Goal: Task Accomplishment & Management: Use online tool/utility

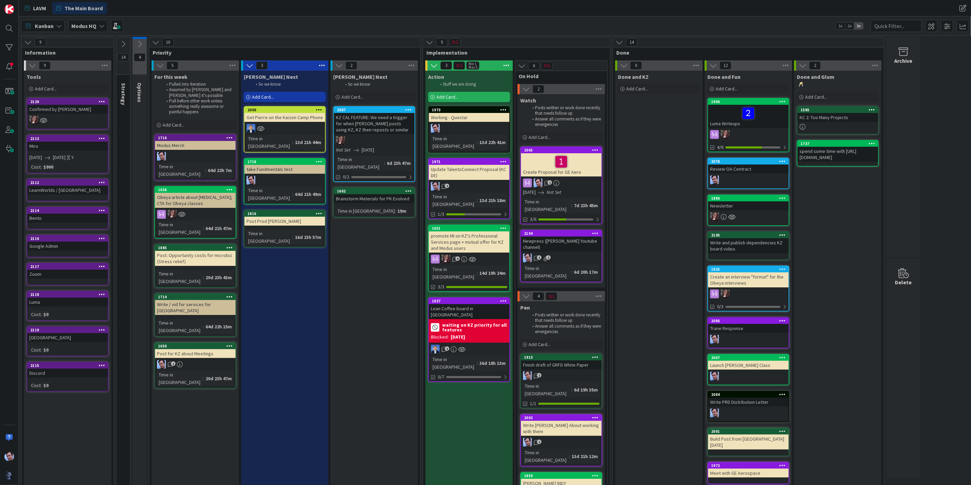
click at [136, 41] on icon at bounding box center [140, 44] width 8 height 8
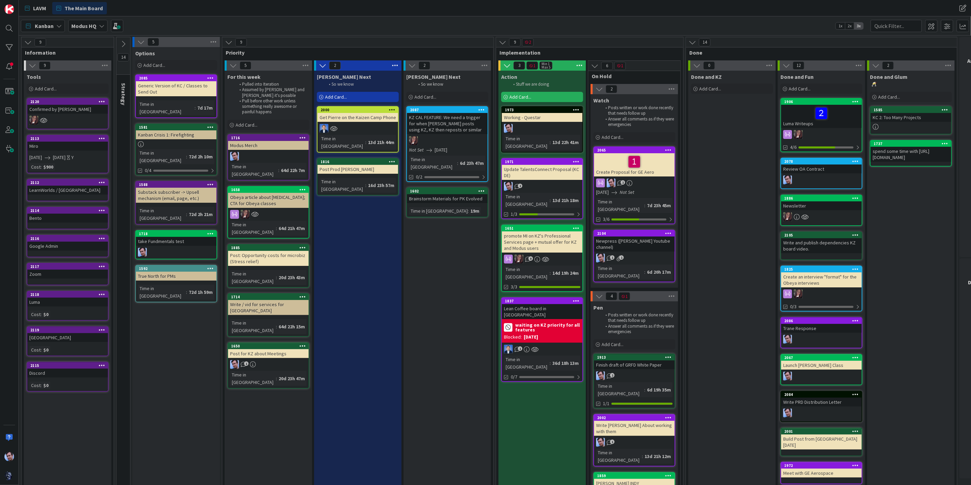
click at [347, 95] on div "Add Card..." at bounding box center [358, 97] width 82 height 10
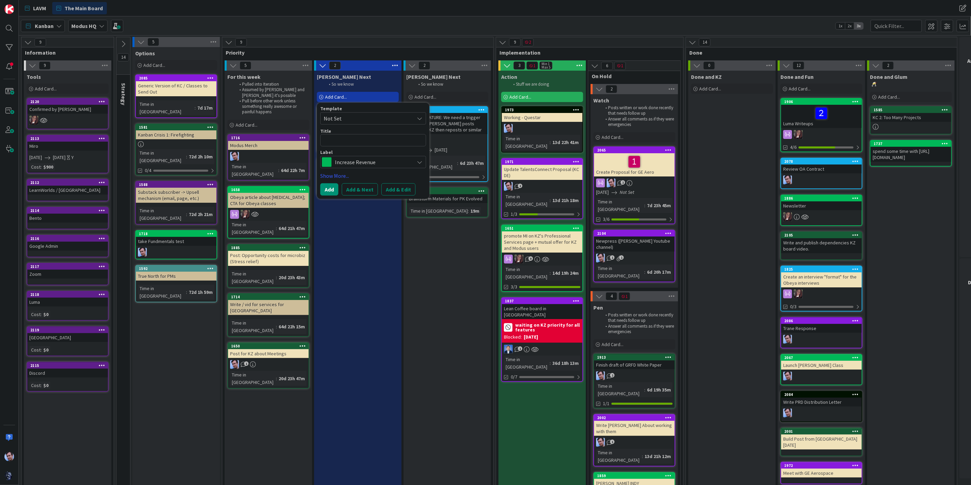
click at [355, 268] on div "[PERSON_NAME] Next So we know Add Card... Template Not Set Title 0 / 128 Label …" at bounding box center [357, 386] width 87 height 630
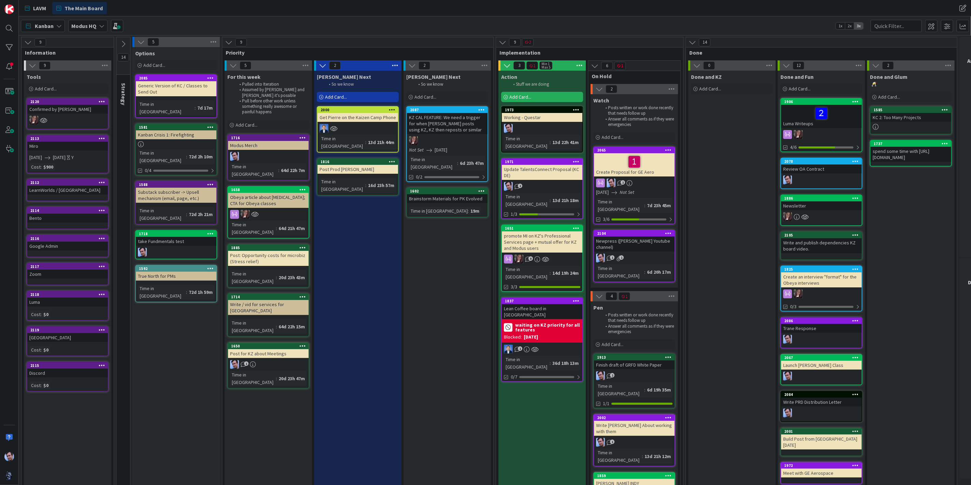
click at [341, 96] on span "Add Card..." at bounding box center [336, 97] width 22 height 6
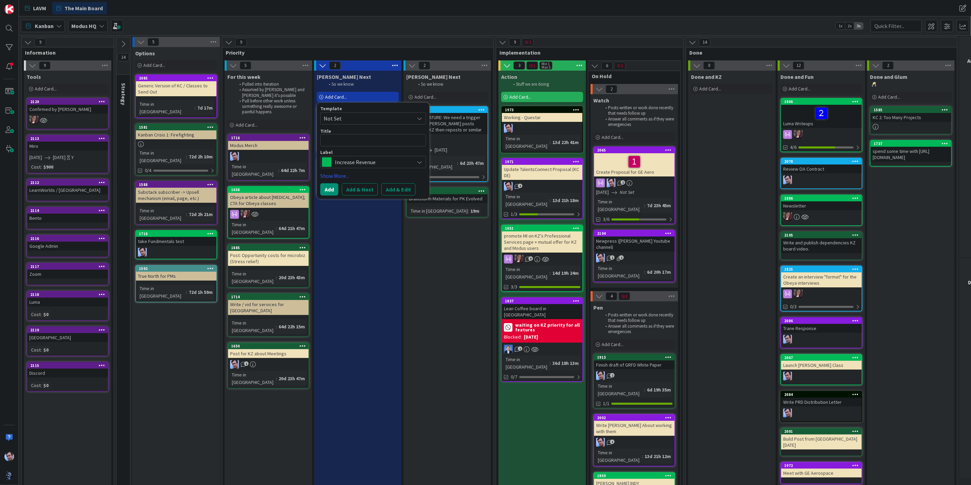
click at [390, 242] on div "[PERSON_NAME] Next So we know Add Card... Template Not Set Title 0 / 128 Label …" at bounding box center [357, 386] width 87 height 630
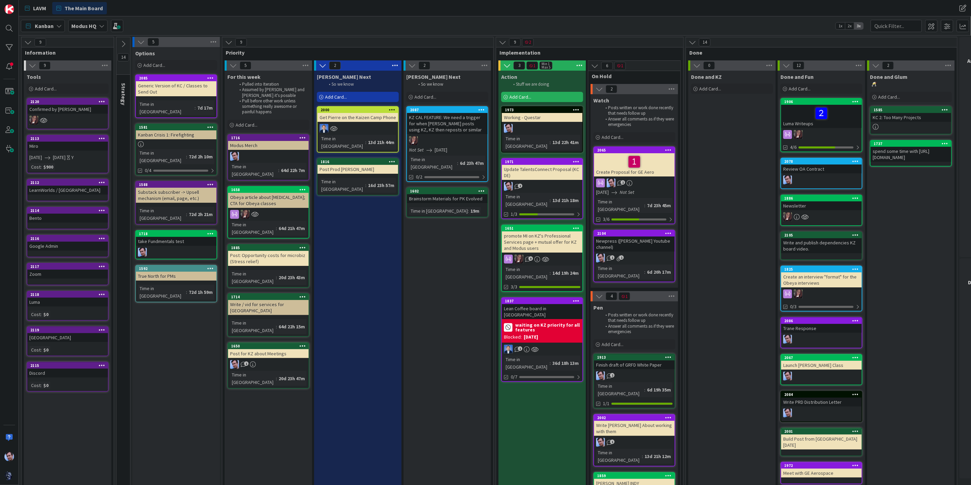
click at [355, 96] on div "Add Card..." at bounding box center [358, 97] width 82 height 10
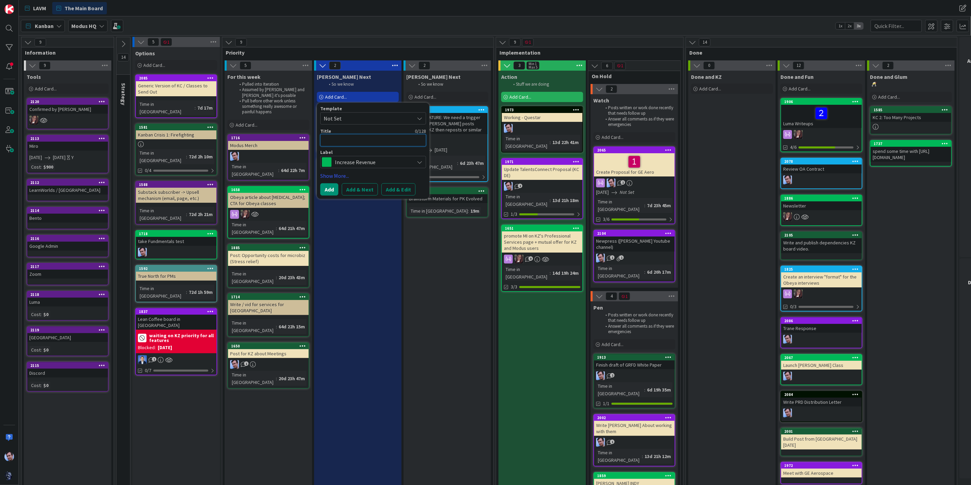
click at [351, 140] on textarea at bounding box center [373, 140] width 106 height 12
click at [427, 300] on div "[PERSON_NAME] Next So we know Add Card... 2087 KZ CAL FEATURE: We need a trigge…" at bounding box center [447, 386] width 87 height 630
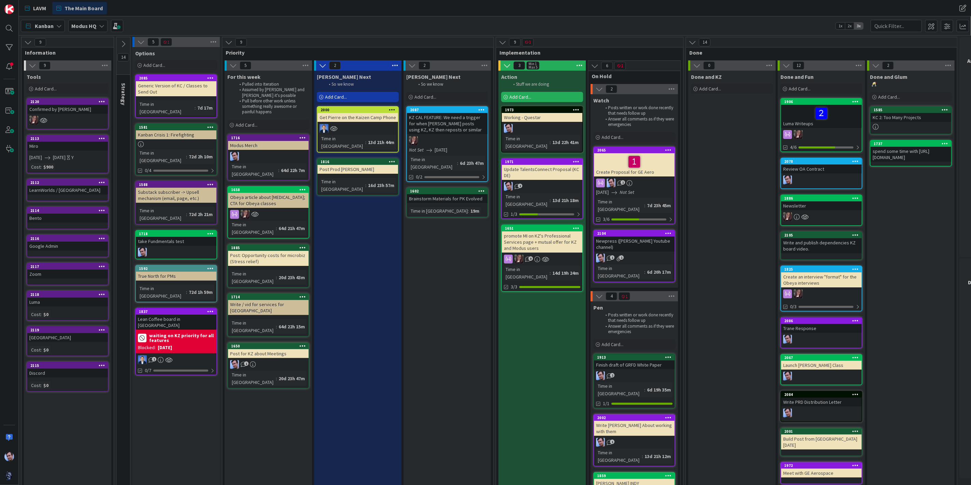
click at [100, 25] on icon at bounding box center [101, 25] width 5 height 5
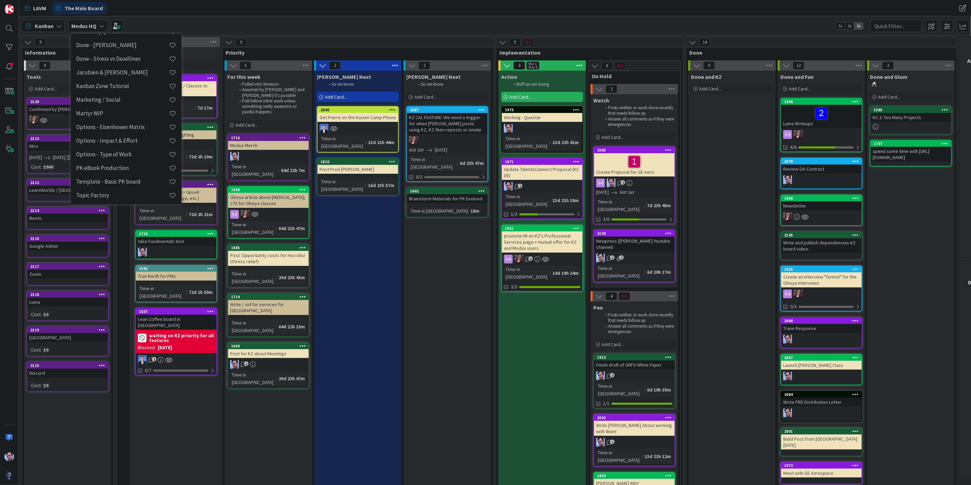
scroll to position [265, 0]
click at [135, 193] on h4 "Topic Factory" at bounding box center [122, 194] width 93 height 7
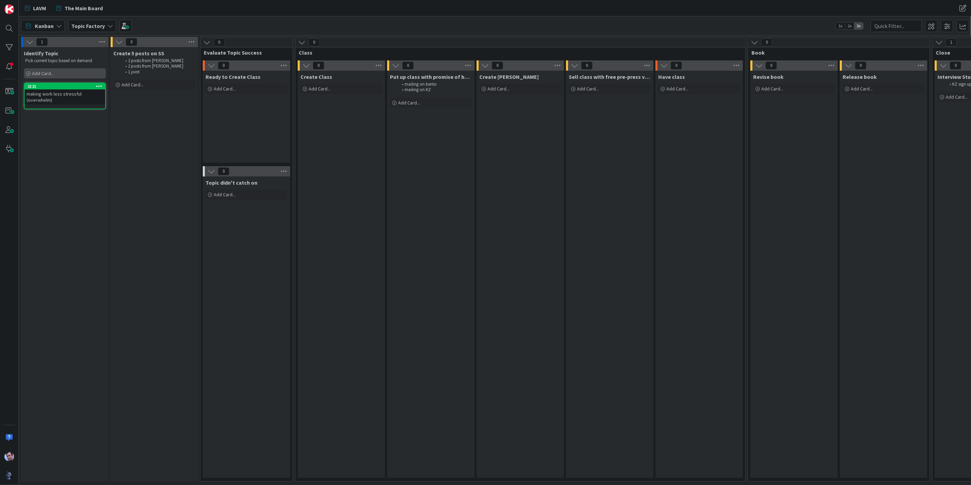
click at [60, 73] on div "Add Card..." at bounding box center [65, 73] width 82 height 10
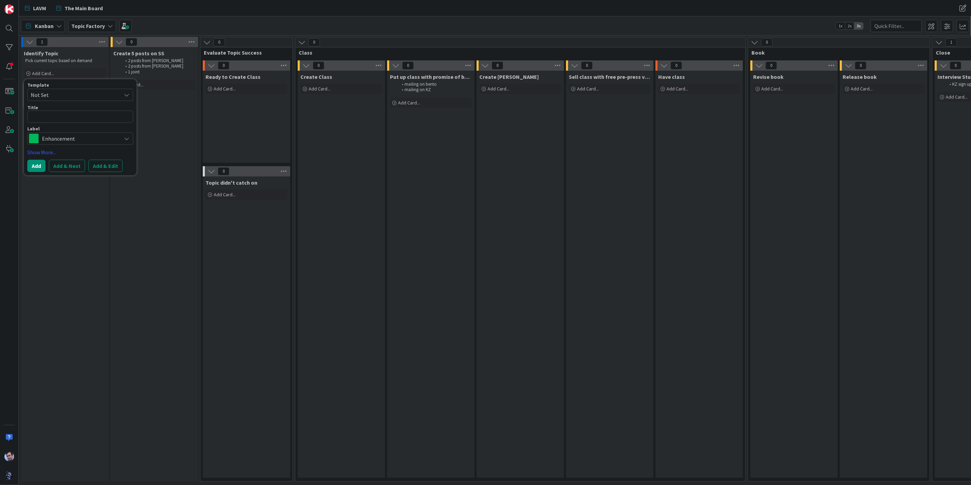
click at [64, 118] on textarea at bounding box center [80, 117] width 106 height 12
type textarea "x"
type textarea "O"
type textarea "x"
type textarea "Ob"
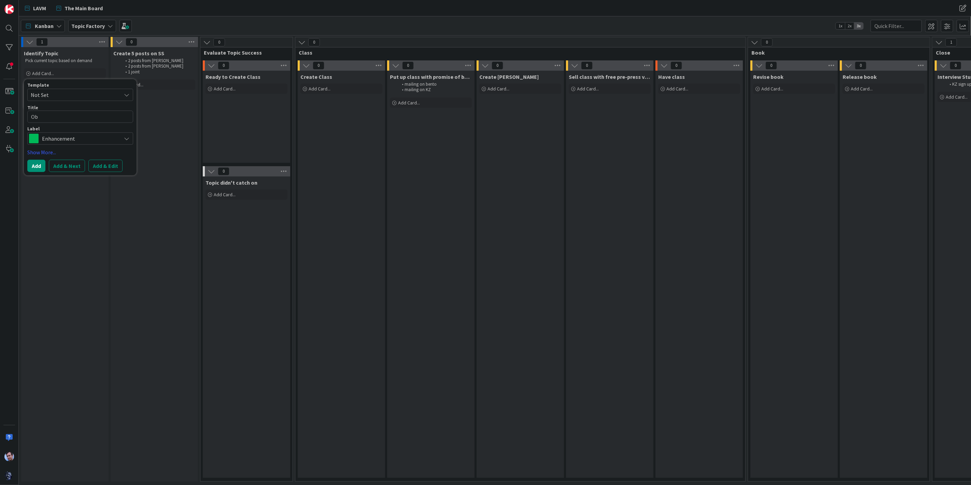
type textarea "x"
type textarea "Obe"
type textarea "x"
type textarea "Obey"
type textarea "x"
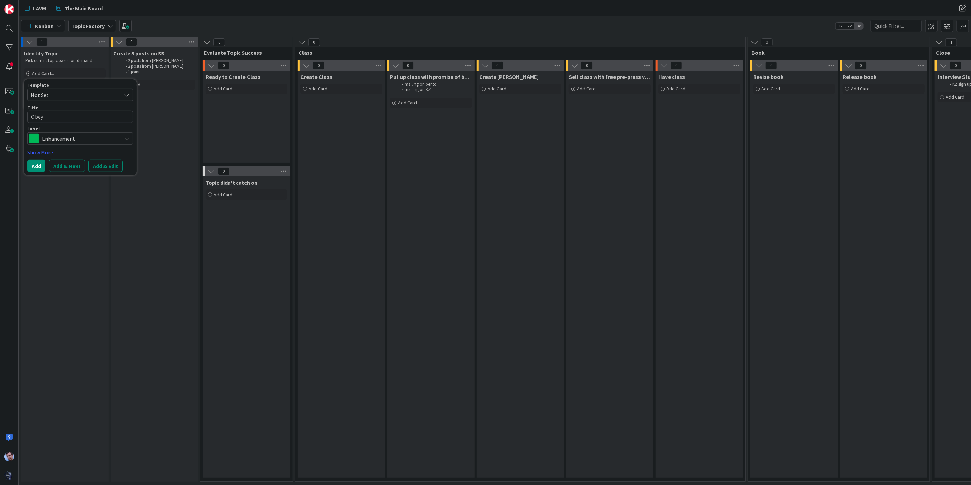
type textarea "Obeya"
type textarea "x"
type textarea "Obeya"
type textarea "x"
type textarea "Obeya W"
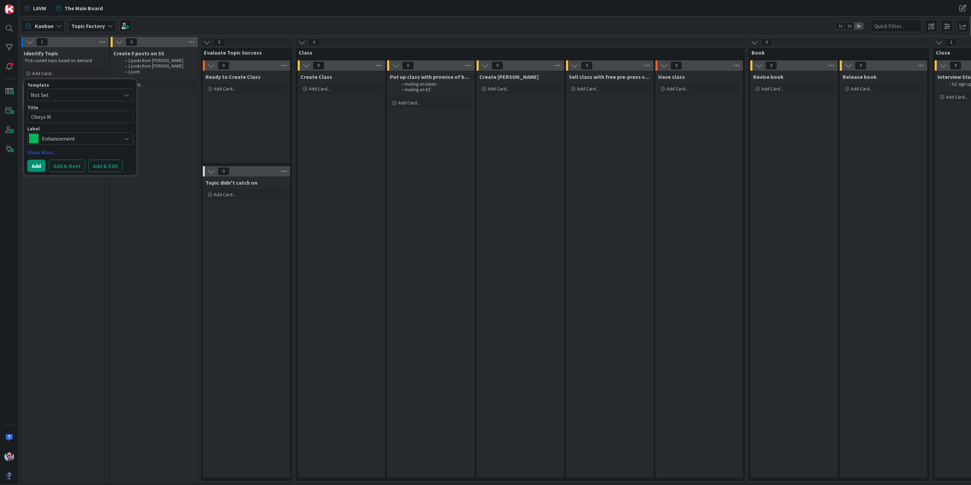
type textarea "x"
type textarea "Obeya Wa"
type textarea "x"
type textarea "Obeya Way"
click at [30, 164] on button "Add" at bounding box center [36, 166] width 18 height 12
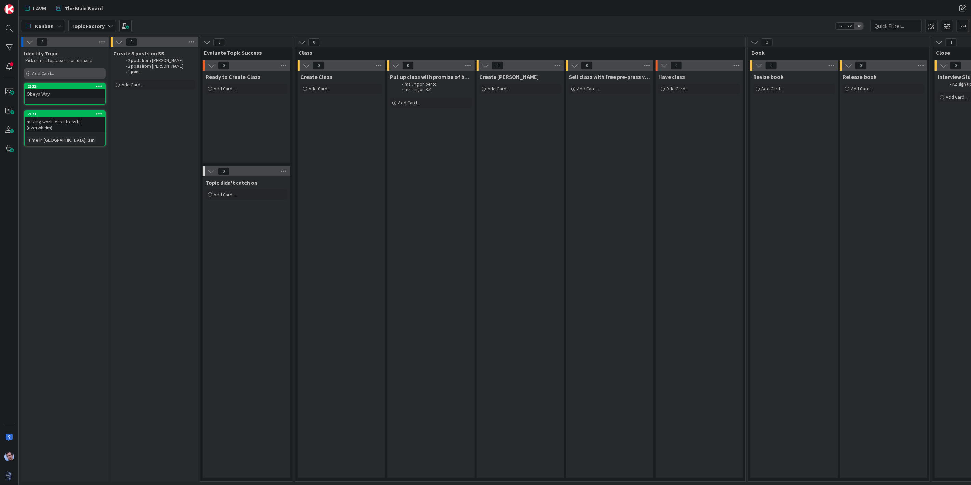
click at [56, 72] on div "Add Card..." at bounding box center [65, 73] width 82 height 10
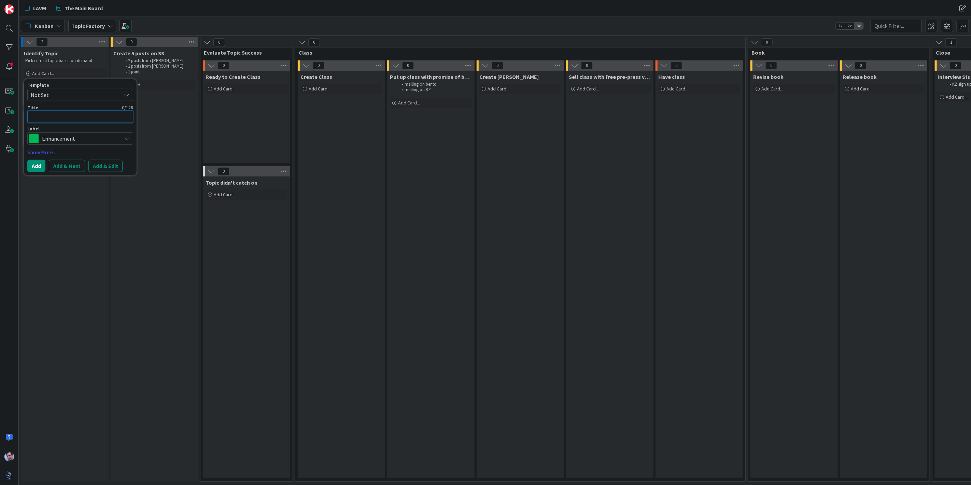
type textarea "x"
type textarea "E"
type textarea "x"
type textarea "Ev"
type textarea "x"
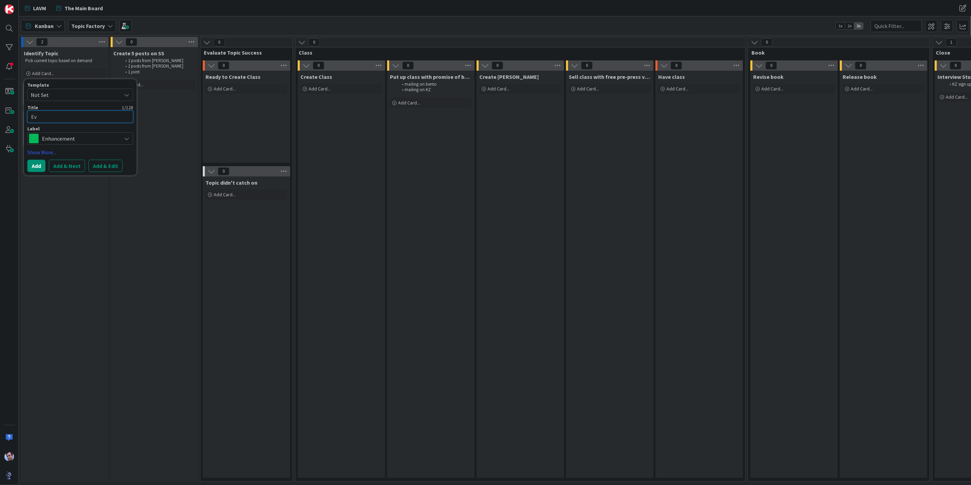
type textarea "Ev0"
type textarea "x"
type textarea "Ev0o"
type textarea "x"
type textarea "Ev0ol"
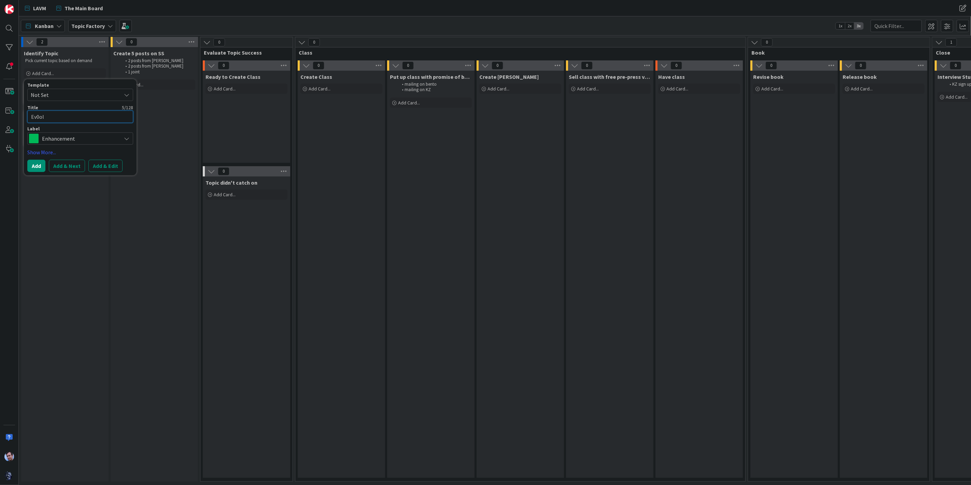
type textarea "x"
type textarea "Ev0o"
type textarea "x"
type textarea "Ev0"
type textarea "x"
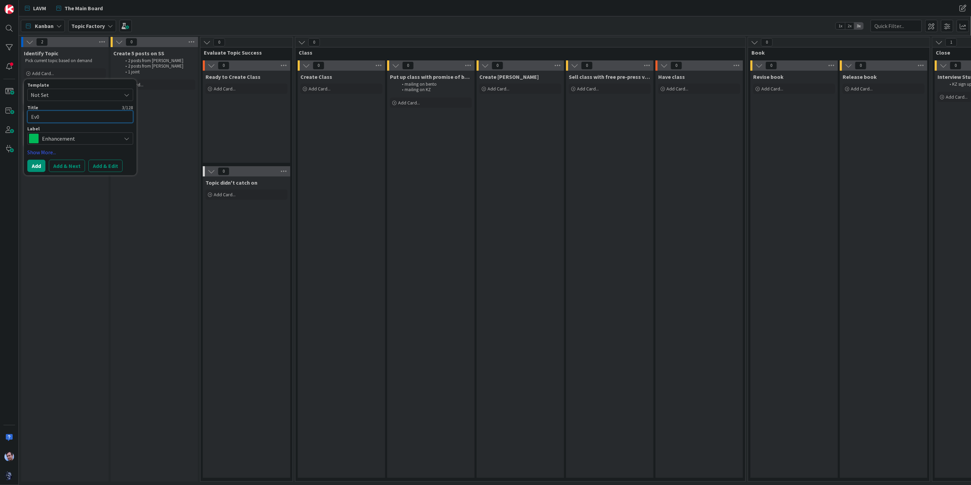
type textarea "Ev"
type textarea "x"
type textarea "Evo"
type textarea "x"
type textarea "Evol"
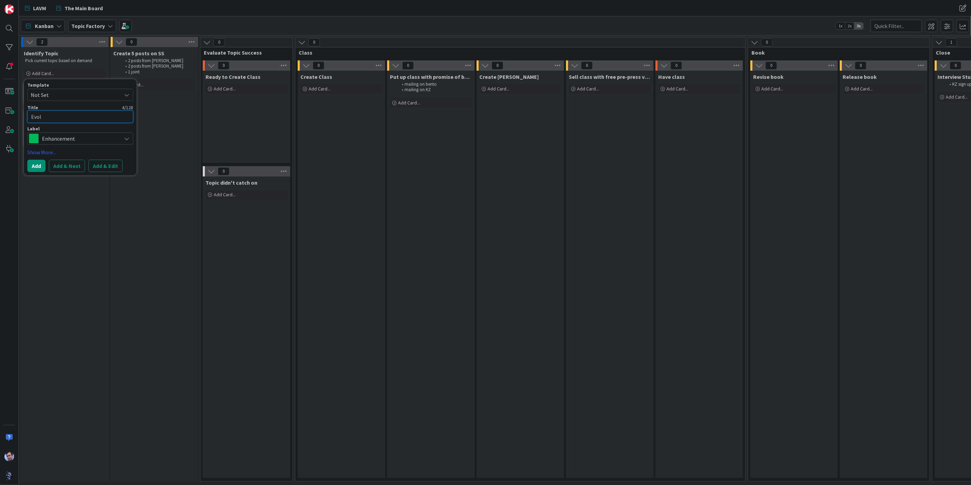
type textarea "x"
type textarea "Evolv"
type textarea "x"
type textarea "Evolve"
type textarea "x"
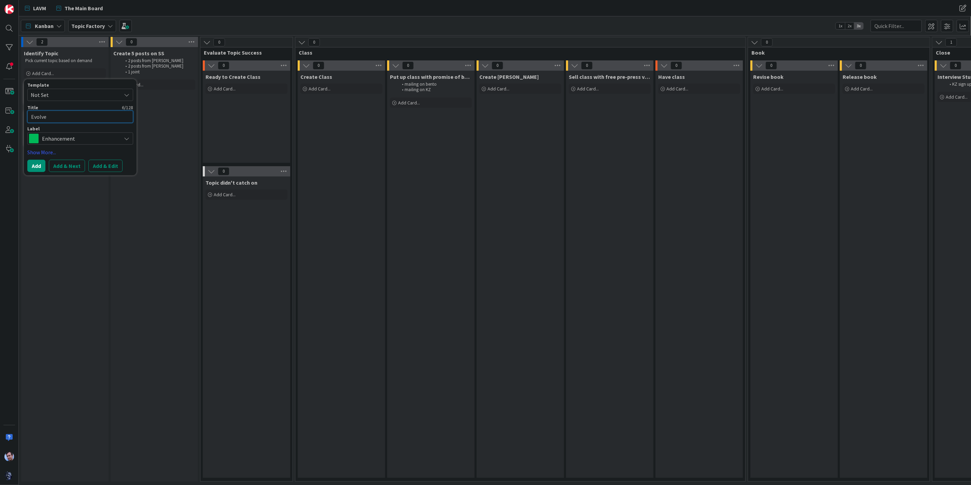
type textarea "Evolved"
type textarea "x"
type textarea "Evolved"
type textarea "x"
type textarea "Evolved A"
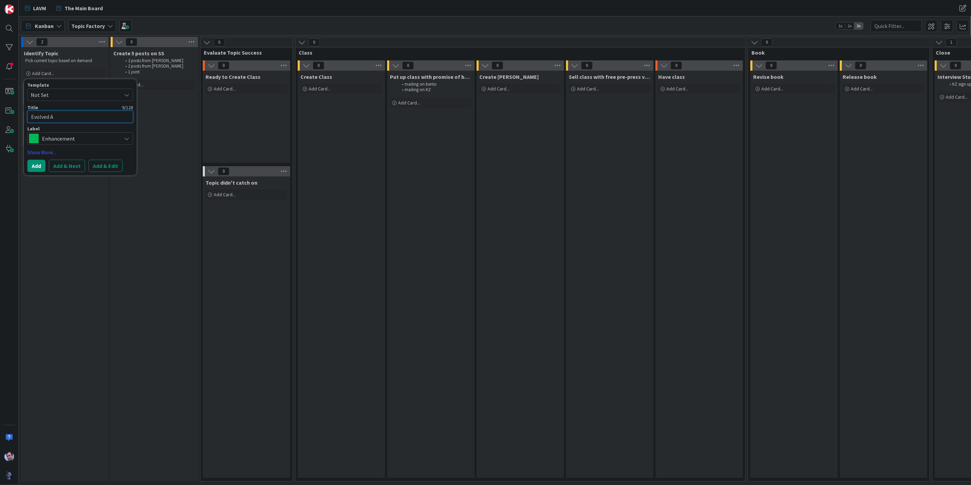
type textarea "x"
type textarea "Evolved As"
type textarea "x"
type textarea "Evolved As"
type textarea "x"
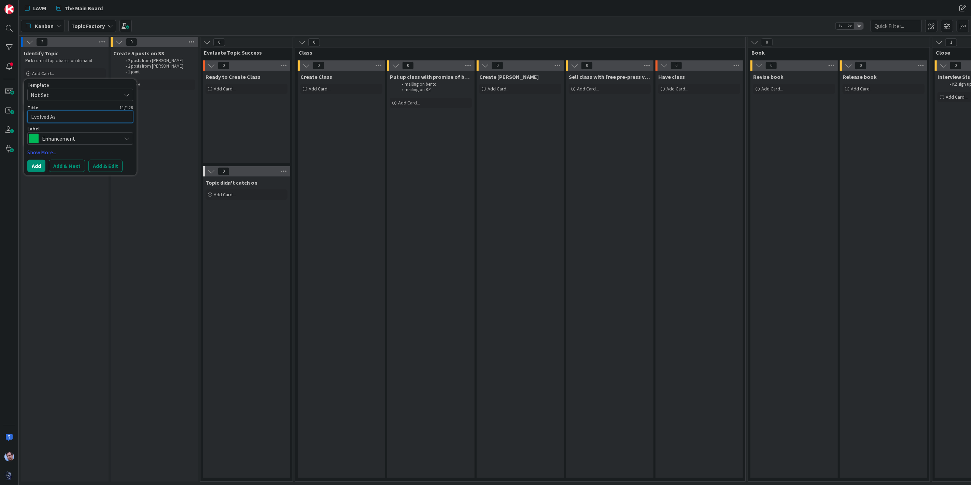
type textarea "Evolved As a"
type textarea "x"
type textarea "Evolved As a"
type textarea "x"
type textarea "Evolved As a P"
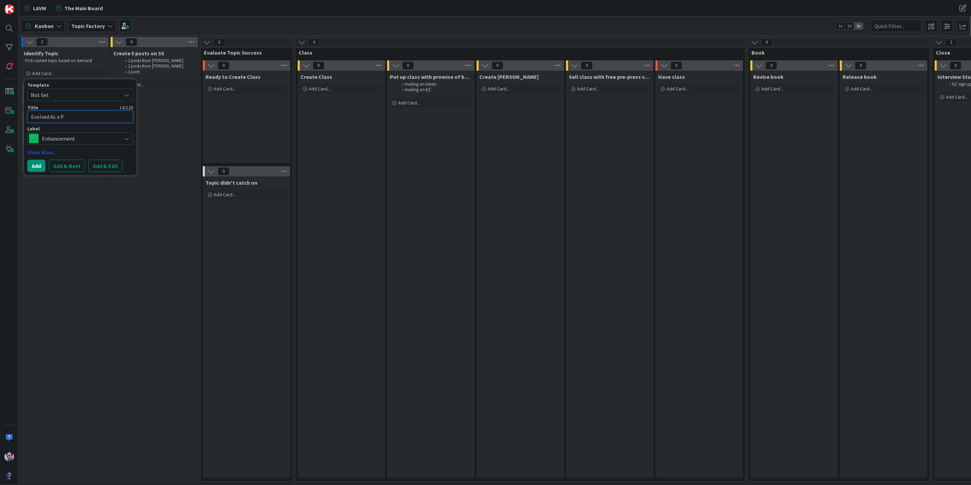
type textarea "x"
type textarea "Evolved As a Pr"
type textarea "x"
type textarea "Evolved As a Pro"
type textarea "x"
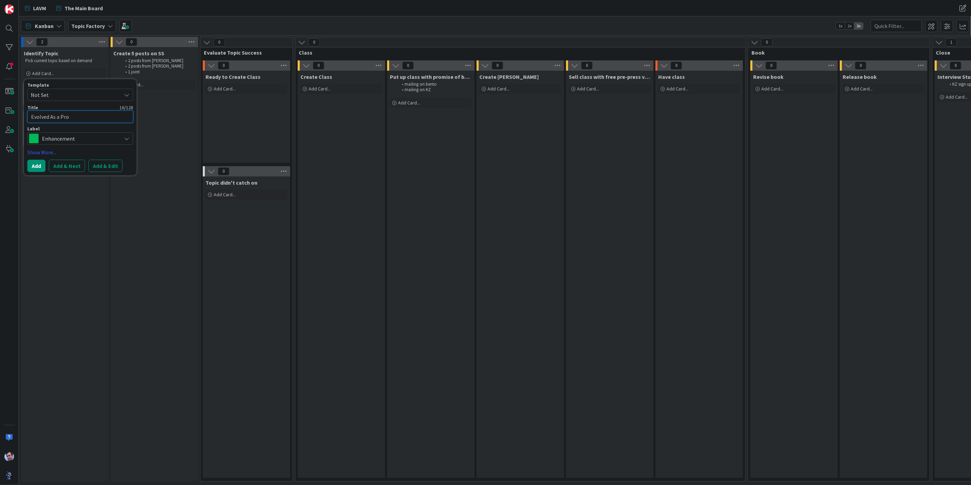
type textarea "Evolved As a Proj"
type textarea "x"
type textarea "Evolved As a Proje"
type textarea "x"
type textarea "Evolved As a Projec"
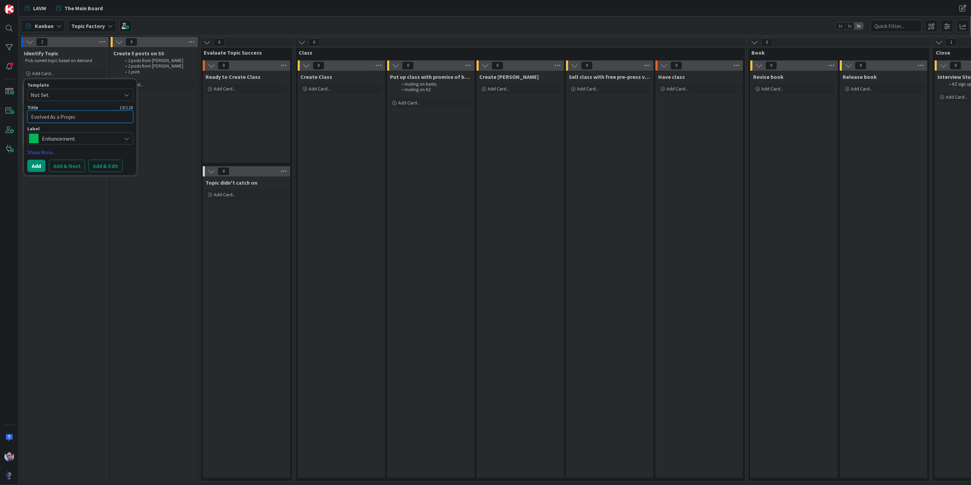
type textarea "x"
type textarea "Evolved As a Project"
type textarea "x"
type textarea "Evolved As a Projec"
type textarea "x"
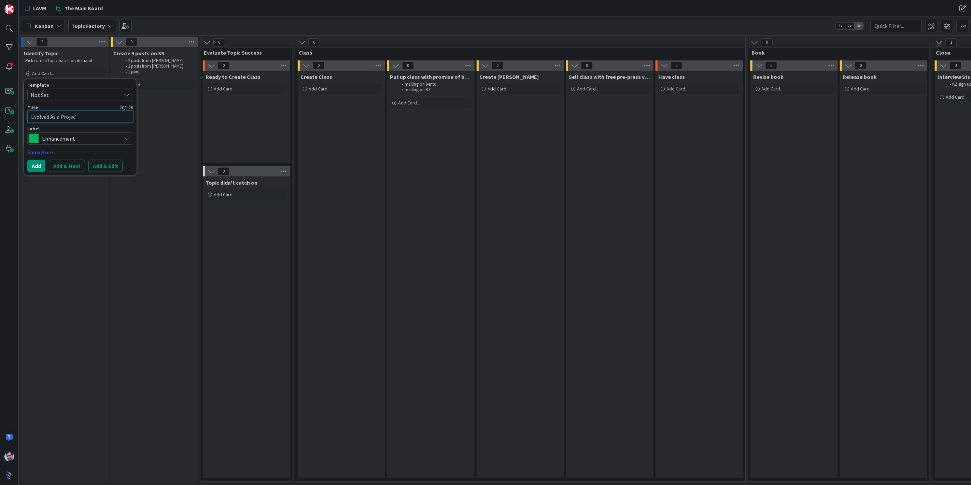
type textarea "Evolved As a Proje"
type textarea "x"
type textarea "Evolved As a Proj"
type textarea "x"
type textarea "Evolved As a Pro"
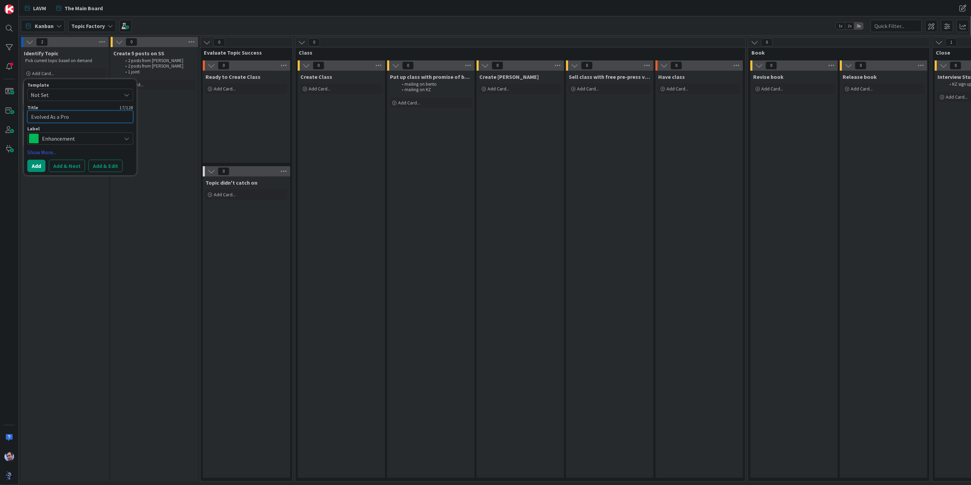
type textarea "x"
type textarea "Evolved As a Produ"
type textarea "x"
type textarea "Evolved As a Produc"
type textarea "x"
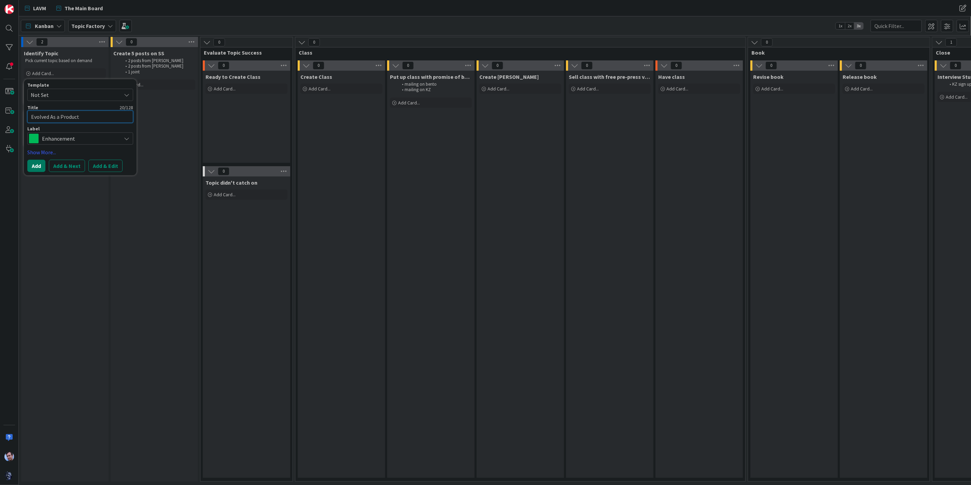
type textarea "Evolved As a Product"
click at [37, 160] on button "Add" at bounding box center [36, 166] width 18 height 12
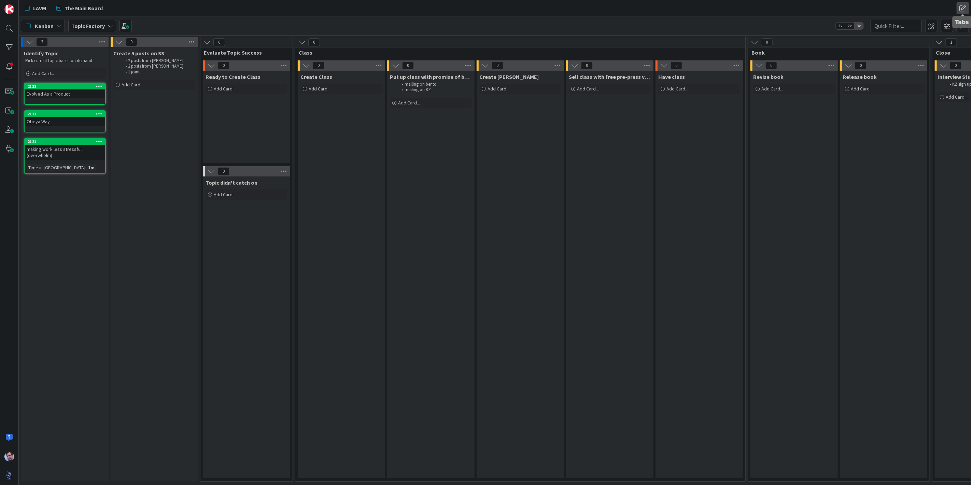
click at [965, 8] on span at bounding box center [963, 8] width 12 height 12
click at [884, 60] on button "Add Tab" at bounding box center [884, 60] width 28 height 12
click at [949, 38] on div "Kanban" at bounding box center [918, 40] width 96 height 12
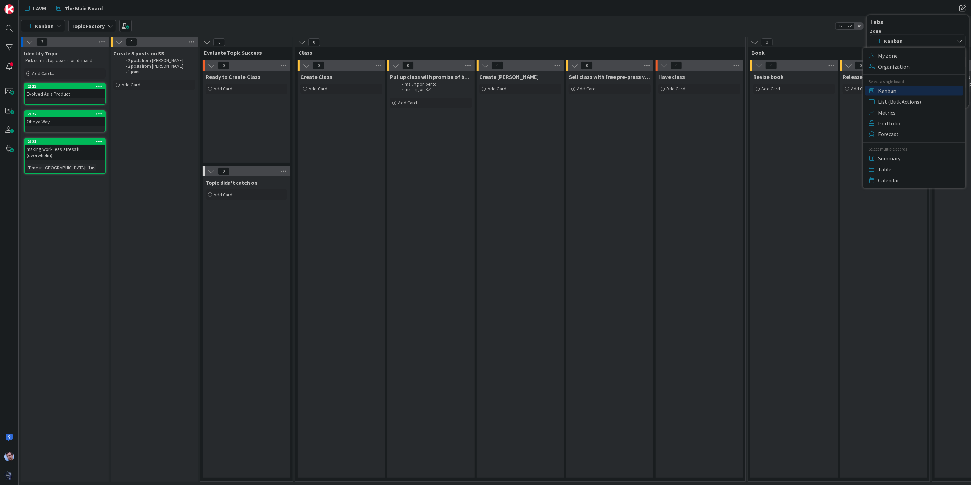
click at [916, 22] on div "Tabs" at bounding box center [918, 21] width 96 height 7
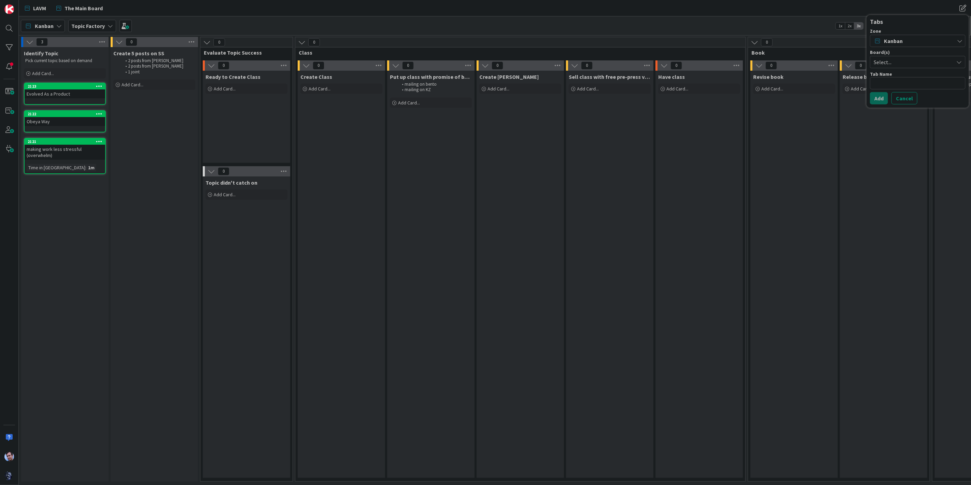
click at [919, 64] on span "Select..." at bounding box center [912, 62] width 76 height 10
click at [894, 97] on span "Topic Factory" at bounding box center [918, 97] width 86 height 10
click at [883, 83] on textarea at bounding box center [918, 83] width 96 height 12
type textarea "x"
type textarea "T"
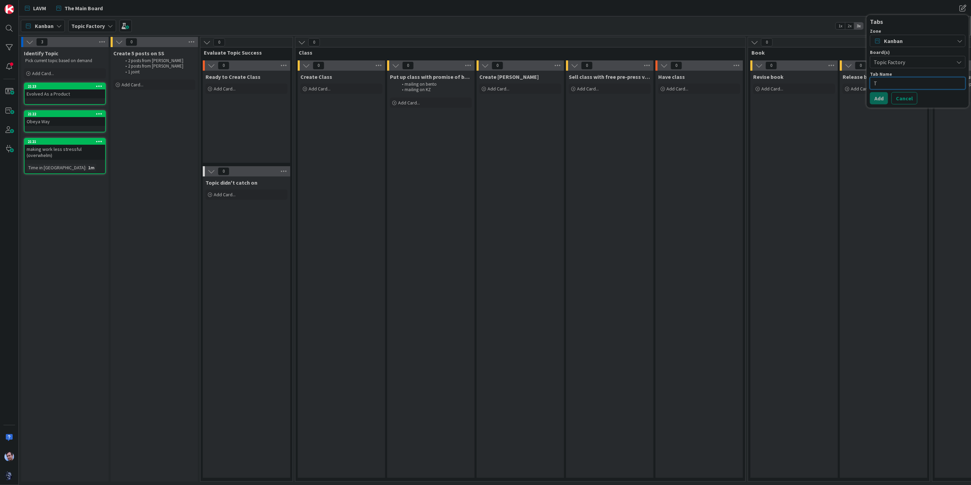
type textarea "x"
type textarea "TO"
type textarea "x"
type textarea "TOp"
type textarea "x"
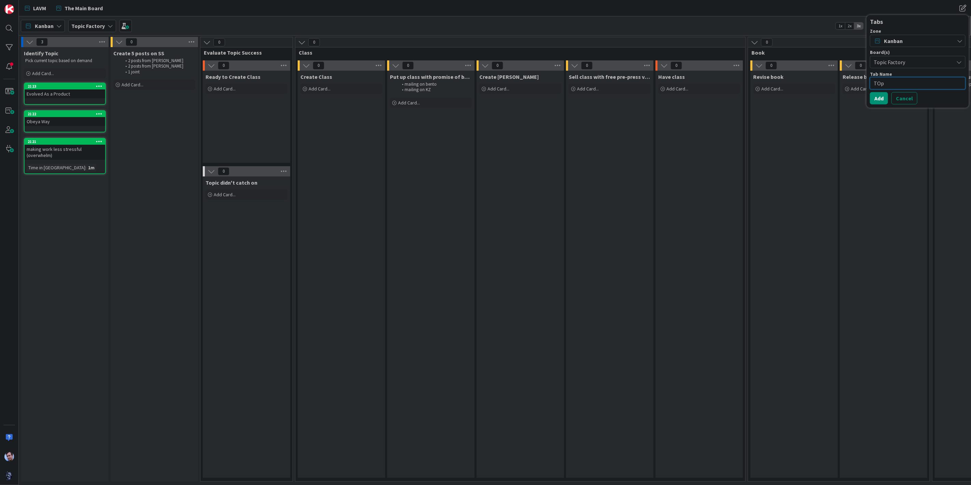
type textarea "TOpi"
type textarea "x"
type textarea "TOpic"
type textarea "x"
type textarea "TOpi"
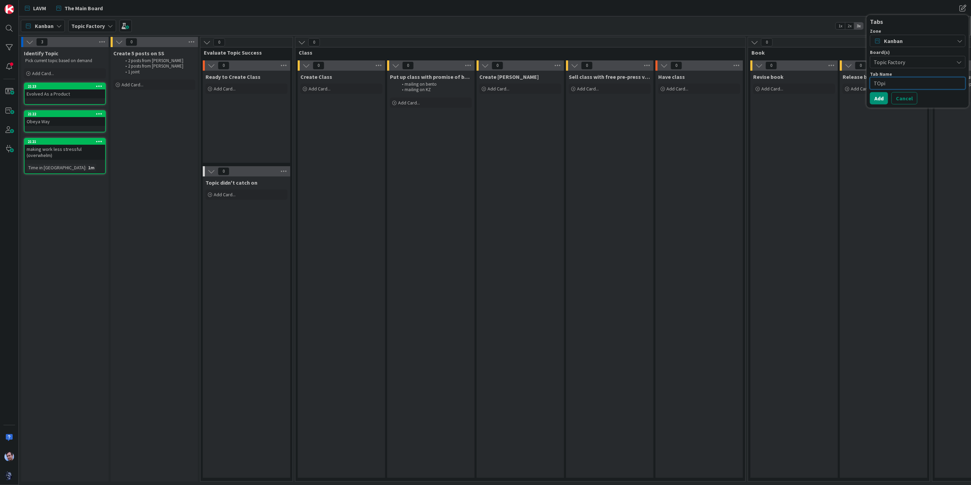
type textarea "x"
type textarea "TOp"
type textarea "x"
type textarea "TO"
type textarea "x"
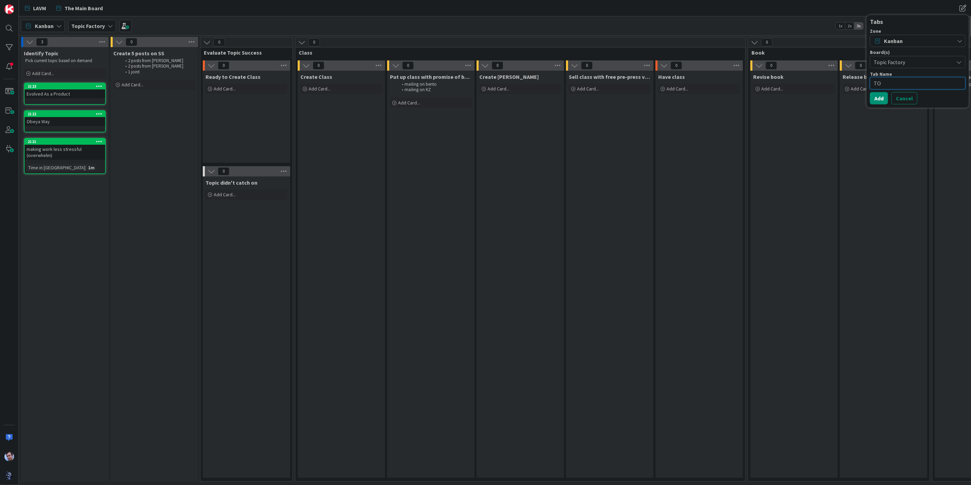
type textarea "T"
type textarea "x"
type textarea "Ti"
type textarea "x"
type textarea "Tip"
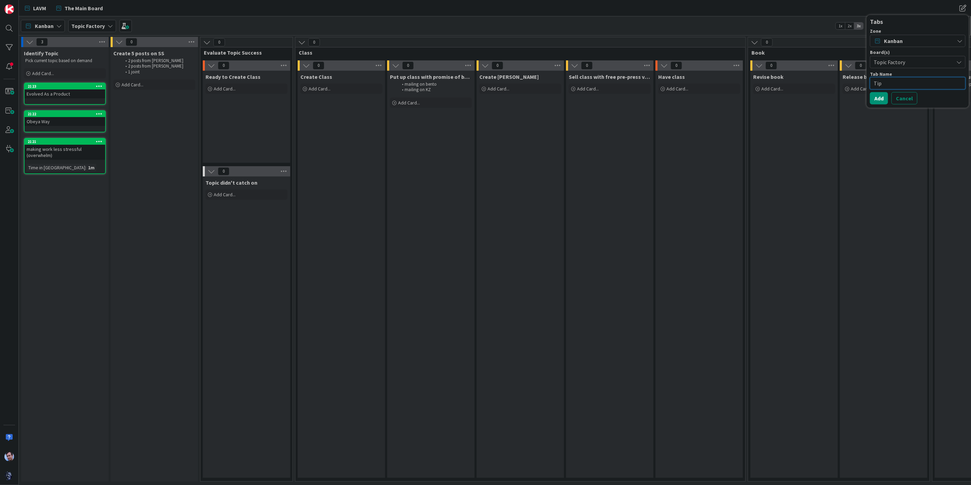
type textarea "x"
type textarea "Ti"
type textarea "x"
type textarea "T"
type textarea "x"
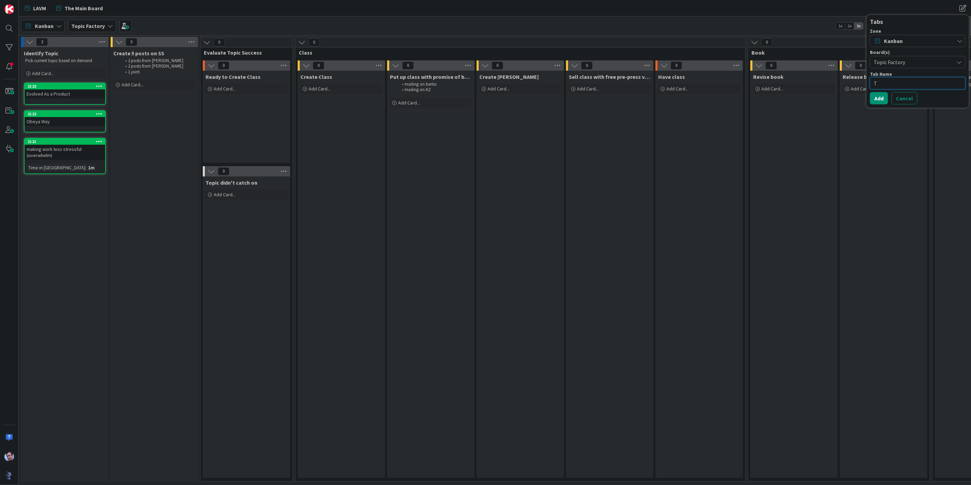
type textarea "To"
type textarea "x"
type textarea "Top"
type textarea "x"
type textarea "Topic"
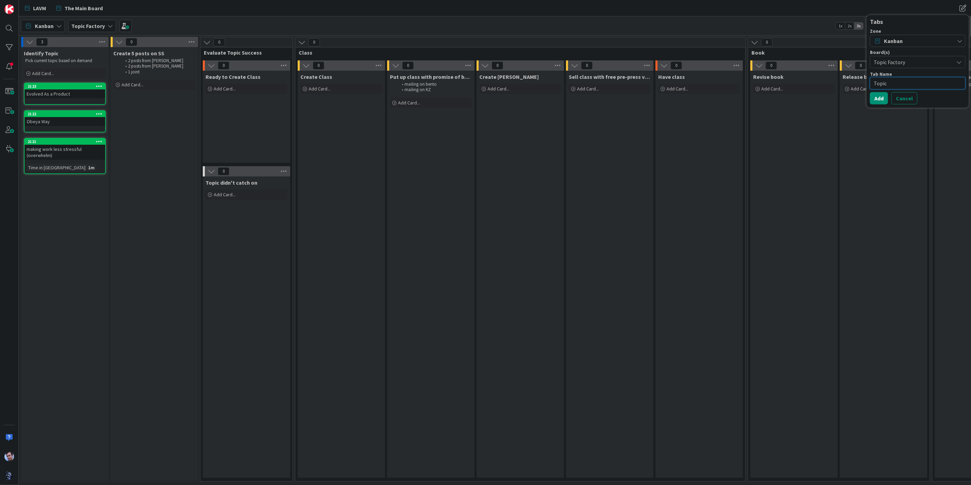
type textarea "x"
type textarea "Topic"
type textarea "x"
type textarea "Topic F"
type textarea "x"
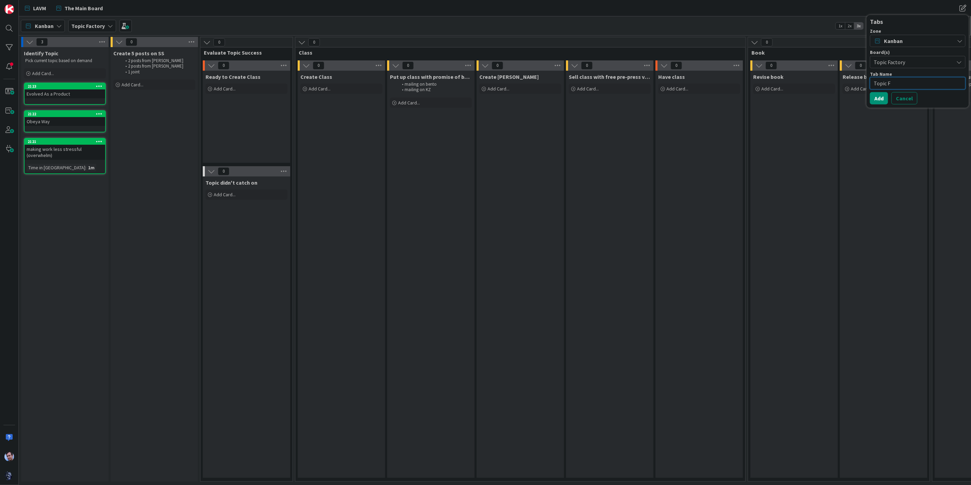
type textarea "Topic Fa"
type textarea "x"
type textarea "Topic Fac"
type textarea "x"
type textarea "Topic Faco"
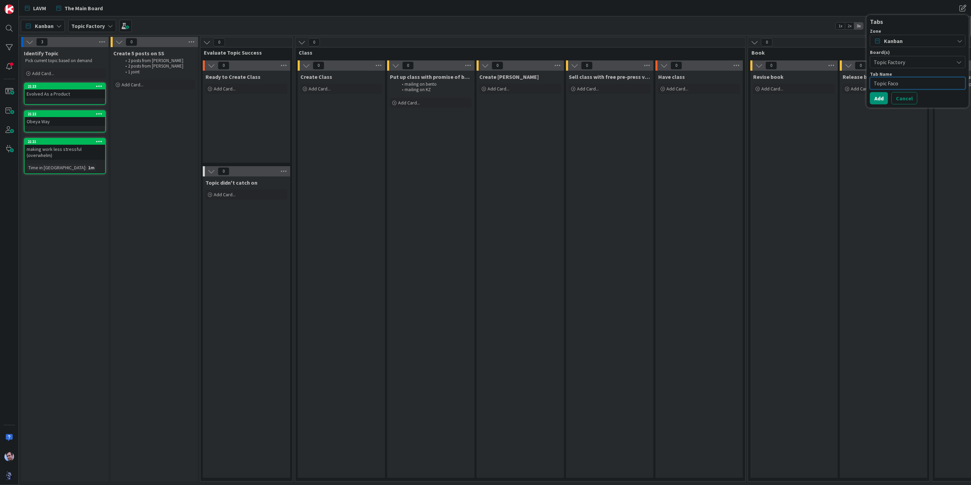
type textarea "x"
type textarea "Topic Facot"
type textarea "x"
type textarea "Topic Facotr"
type textarea "x"
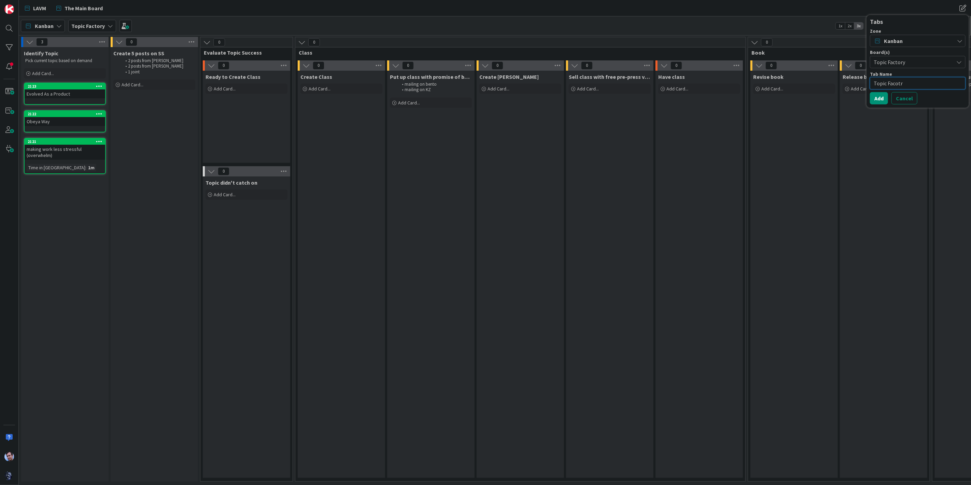
type textarea "Topic Facotry"
type textarea "x"
type textarea "Topic Facotr"
type textarea "x"
type textarea "Topic Facot"
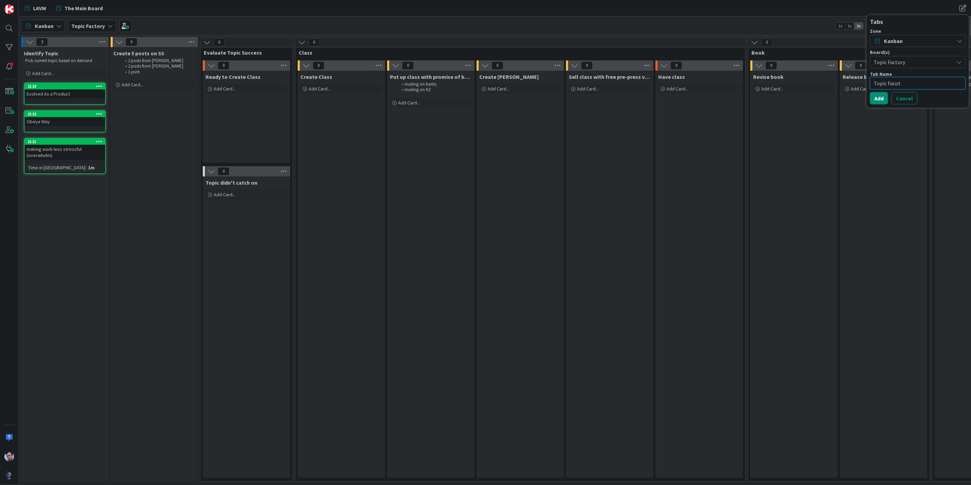
type textarea "x"
type textarea "Topic Faco"
type textarea "x"
type textarea "Topic Fac"
type textarea "x"
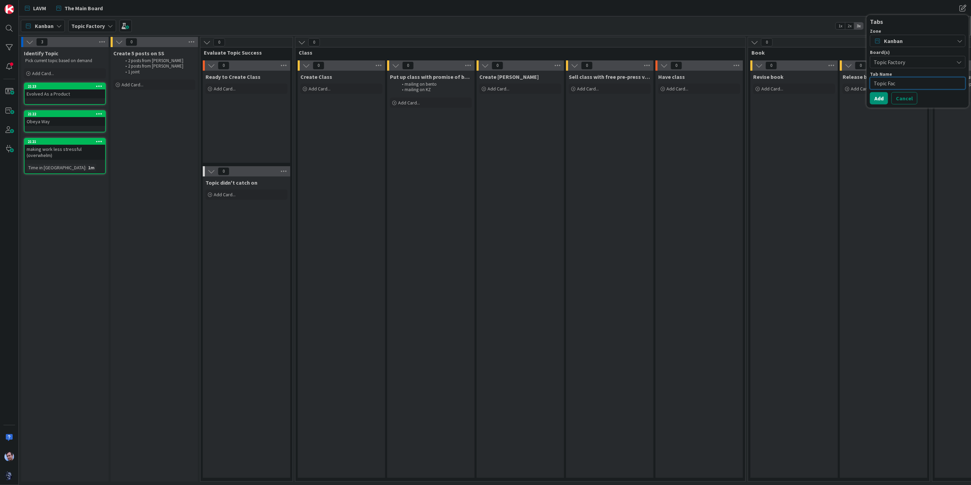
type textarea "Topic Fact"
type textarea "x"
type textarea "Topic Facto"
type textarea "x"
type textarea "Topic Factor"
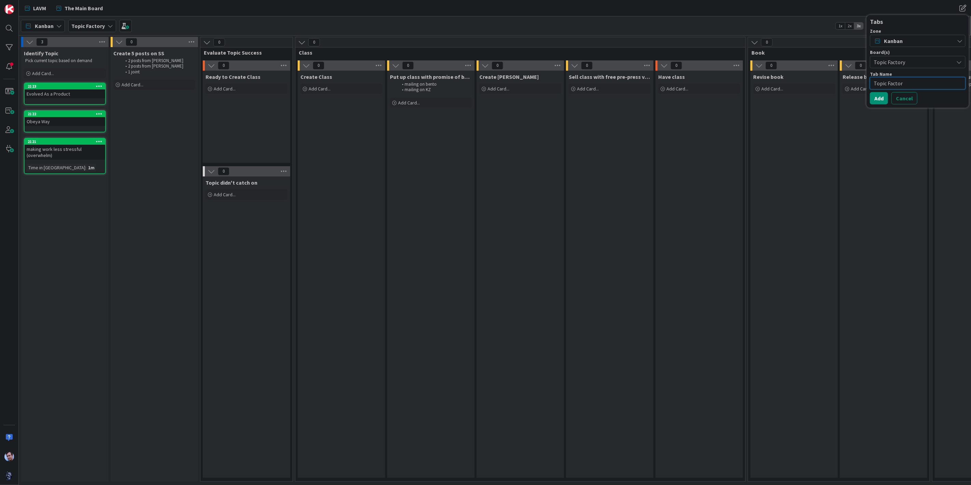
type textarea "x"
type textarea "Topic Factory"
click at [875, 99] on button "Add" at bounding box center [879, 98] width 18 height 12
click at [881, 71] on button "Add Tab" at bounding box center [884, 72] width 28 height 12
click at [49, 72] on span "Add Card..." at bounding box center [43, 73] width 22 height 6
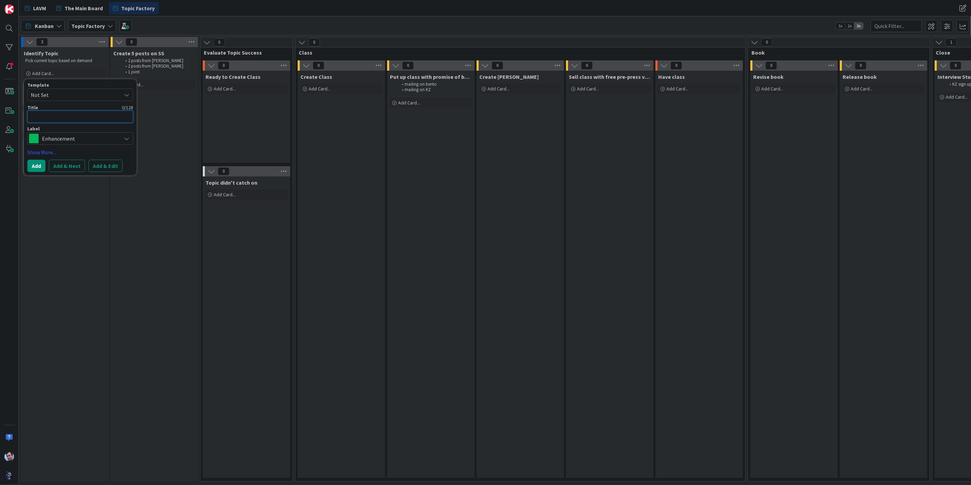
type textarea "x"
type textarea "S"
type textarea "x"
type textarea "SE"
type textarea "x"
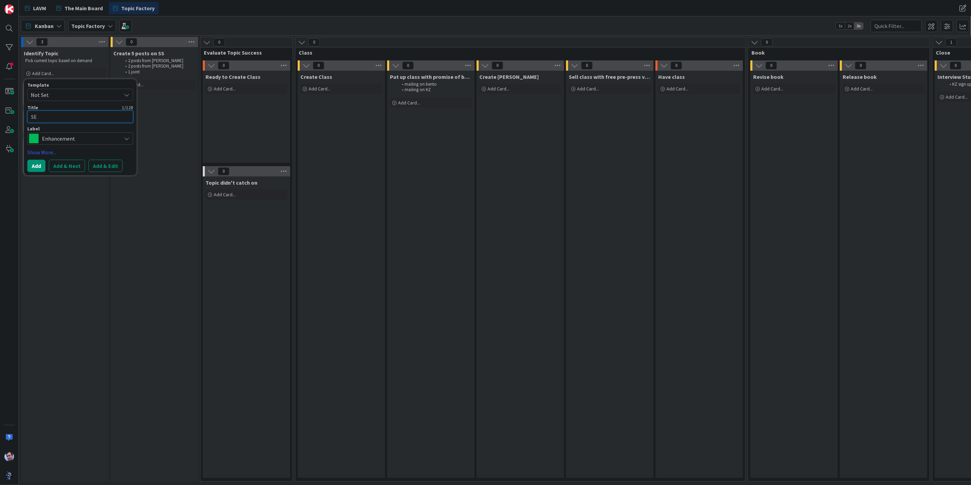
type textarea "SEe"
type textarea "x"
type textarea "SE"
type textarea "x"
type textarea "S"
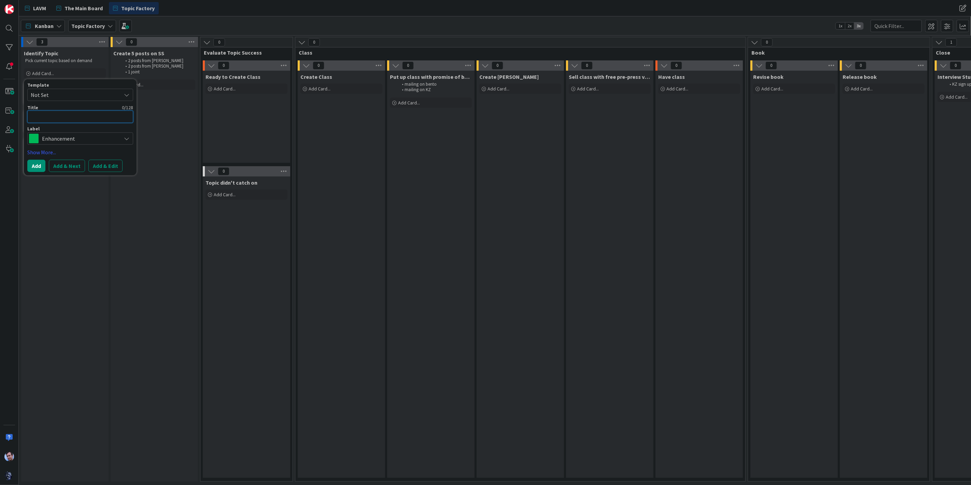
type textarea "x"
type textarea "H"
type textarea "x"
type textarea "Hu"
type textarea "x"
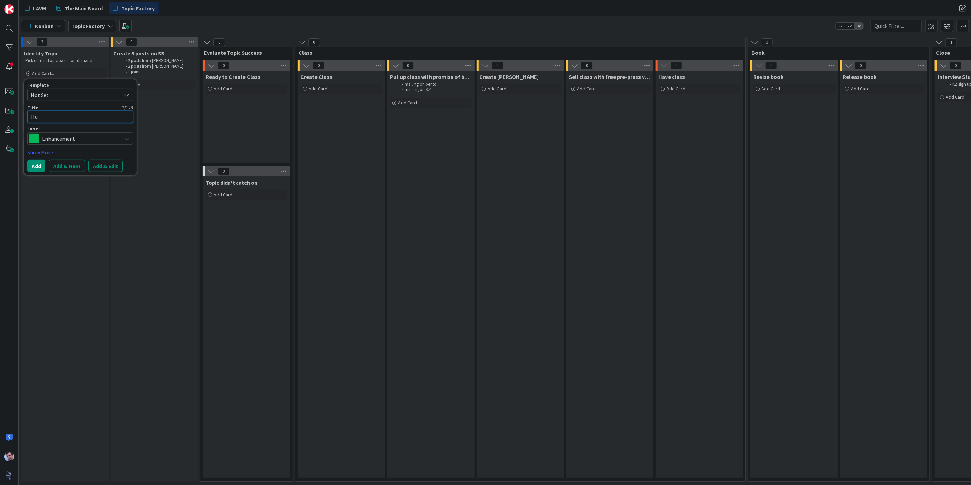
type textarea "Hum"
type textarea "x"
type textarea "Huma"
type textarea "x"
type textarea "Human"
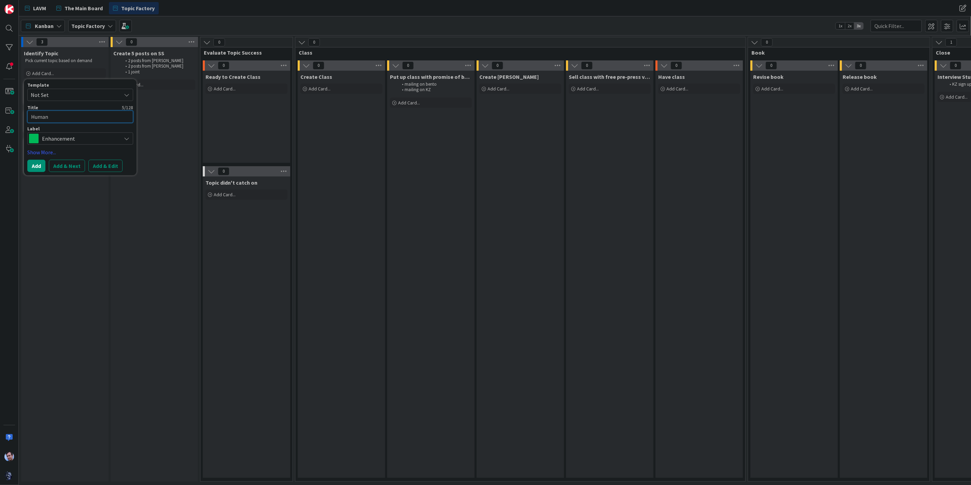
type textarea "x"
type textarea "Humans"
type textarea "x"
type textarea "Humans"
type textarea "x"
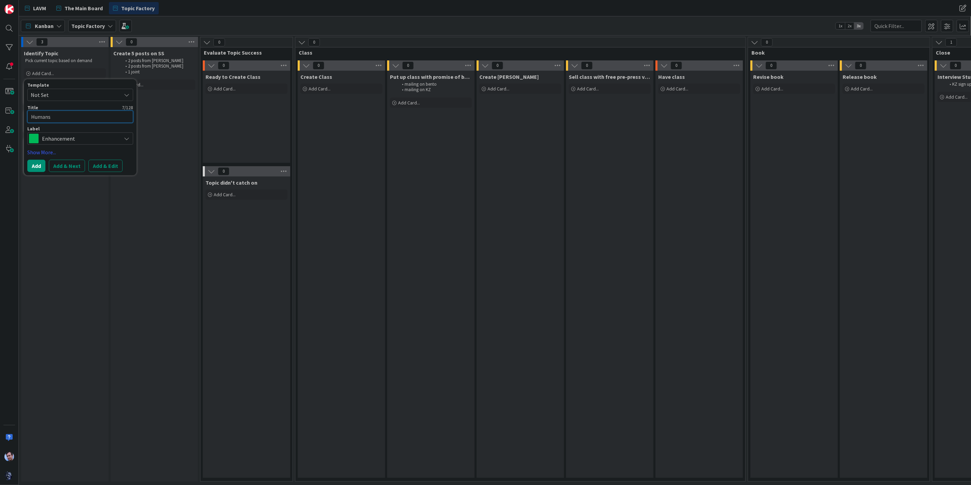
type textarea "Humans a"
type textarea "x"
type textarea "Humans an"
type textarea "x"
type textarea "Humans and"
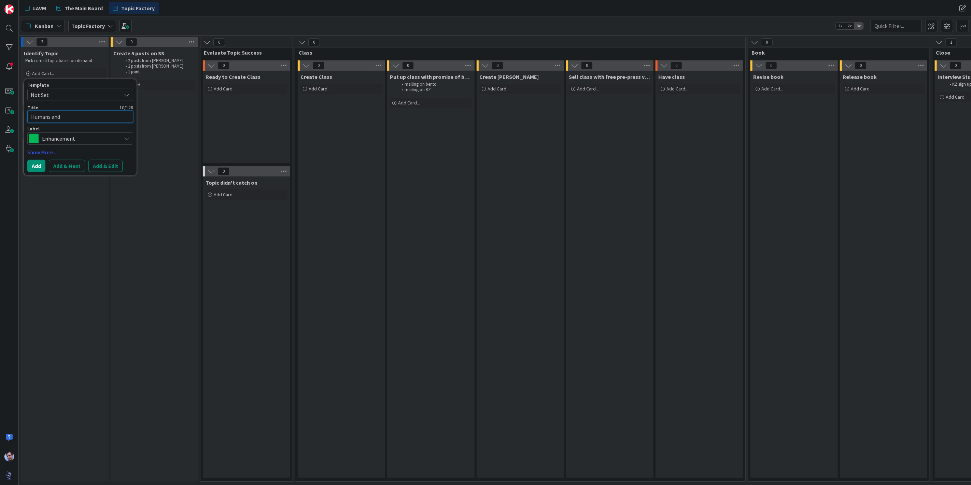
type textarea "x"
type textarea "Humans and"
type textarea "x"
type textarea "Humans and A"
type textarea "x"
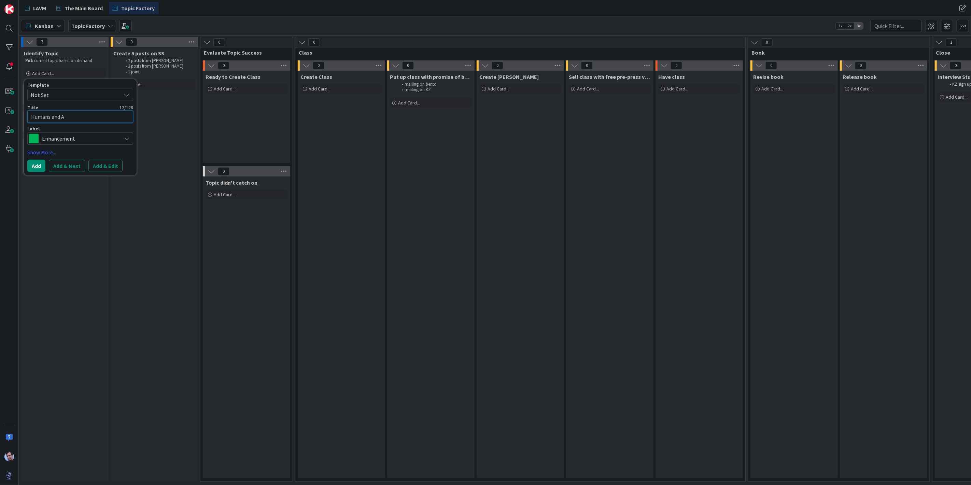
type textarea "Humans and AI"
type textarea "x"
type textarea "Humans and AI:"
type textarea "x"
type textarea "Humans and AI:"
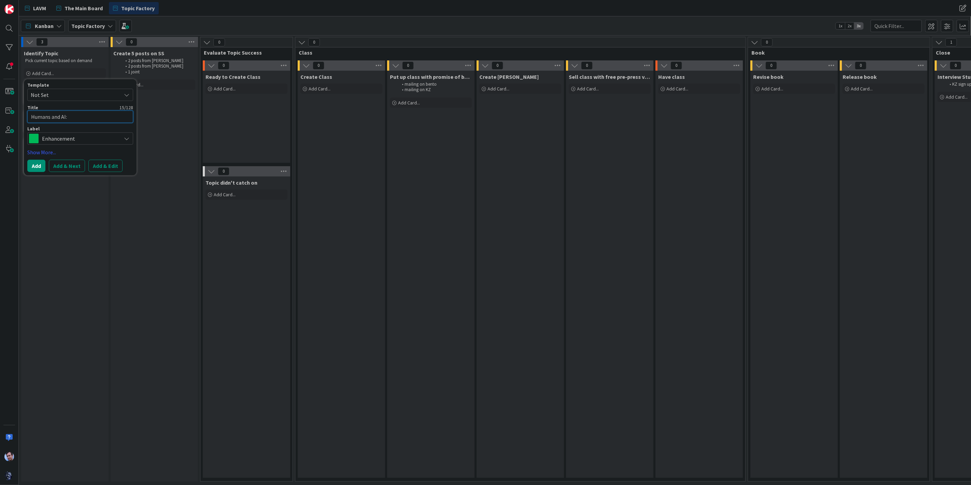
type textarea "x"
type textarea "Humans and AI: S"
type textarea "x"
type textarea "Humans and AI: Se"
type textarea "x"
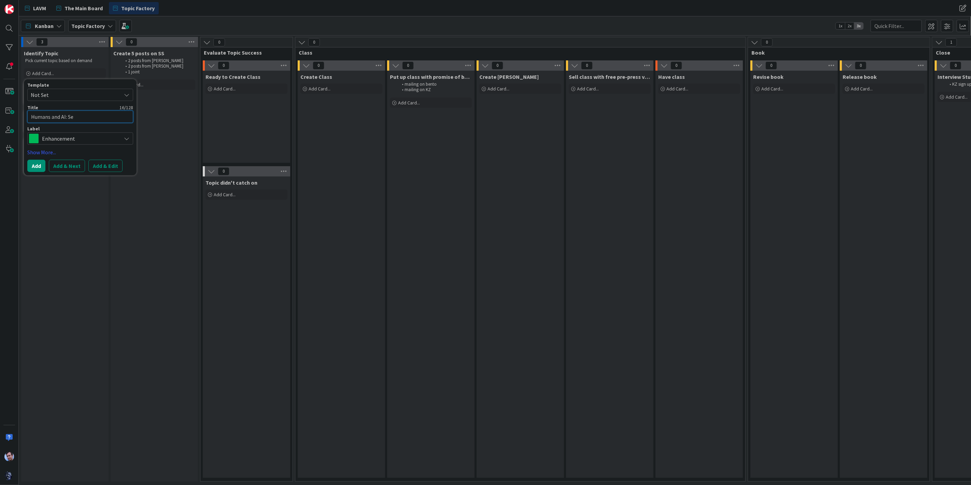
type textarea "Humans and AI: See"
type textarea "x"
type textarea "Humans and AI: Seeei"
type textarea "x"
type textarea "Humans and AI: Seeeio"
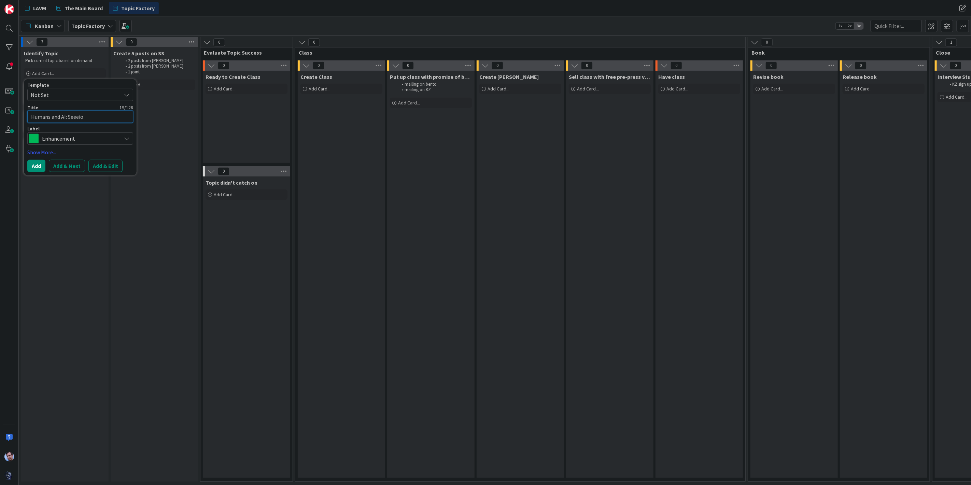
type textarea "x"
click at [35, 172] on button "Add" at bounding box center [36, 174] width 18 height 12
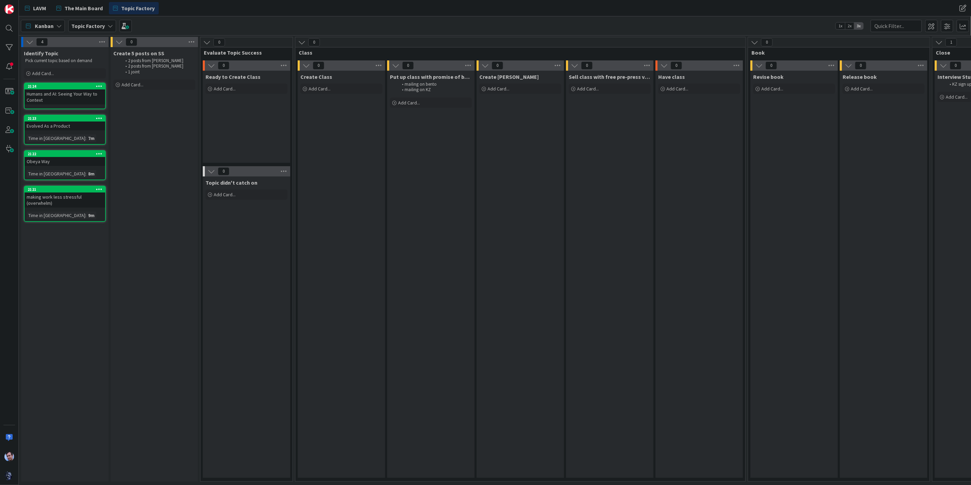
click at [96, 196] on div "making work less stressful (overwhelm)" at bounding box center [65, 200] width 81 height 15
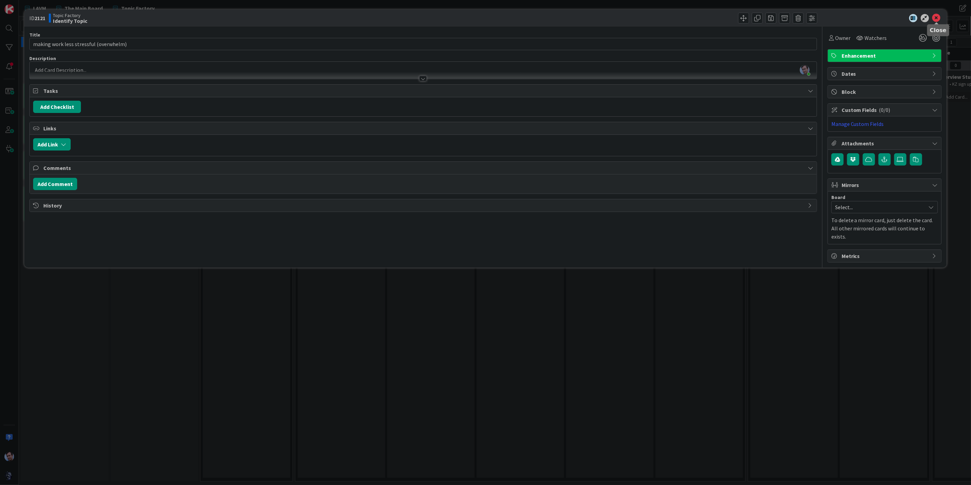
click at [938, 15] on icon at bounding box center [936, 18] width 8 height 8
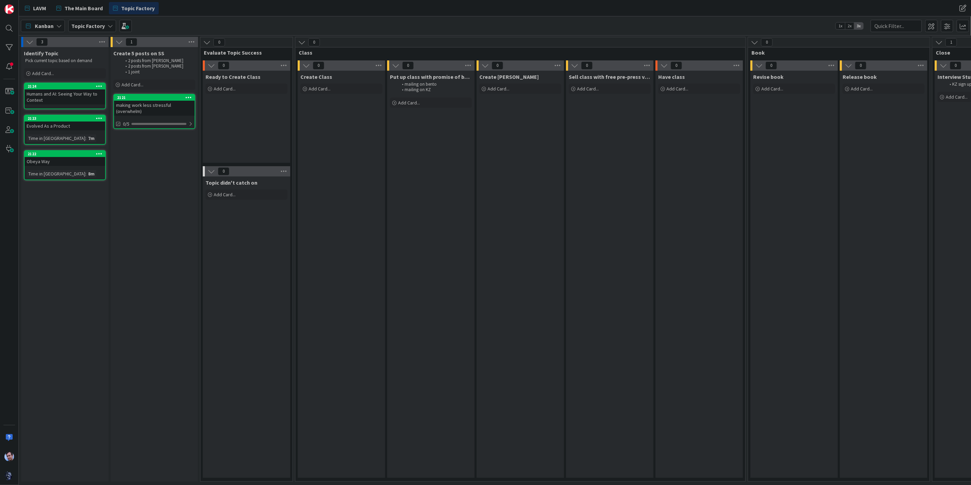
click at [341, 63] on div "0" at bounding box center [341, 65] width 87 height 10
click at [933, 26] on span at bounding box center [931, 26] width 12 height 12
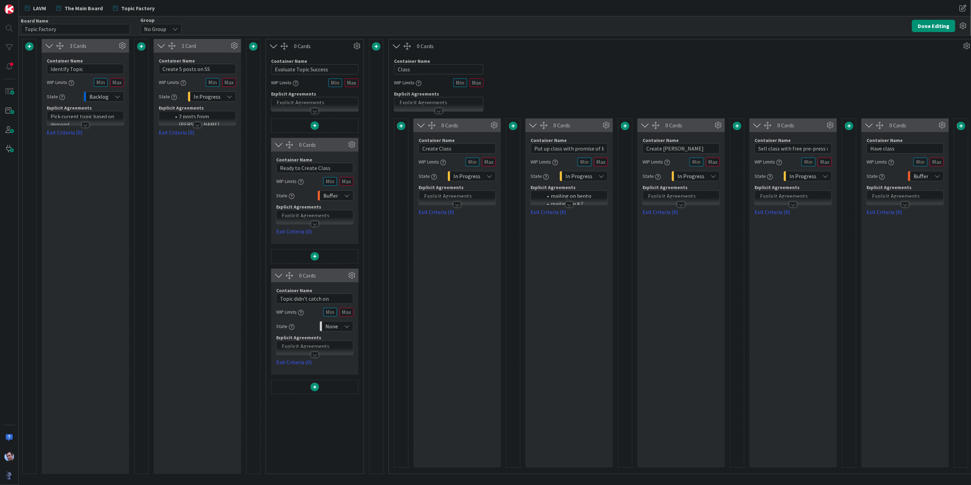
click at [402, 125] on span at bounding box center [401, 126] width 8 height 8
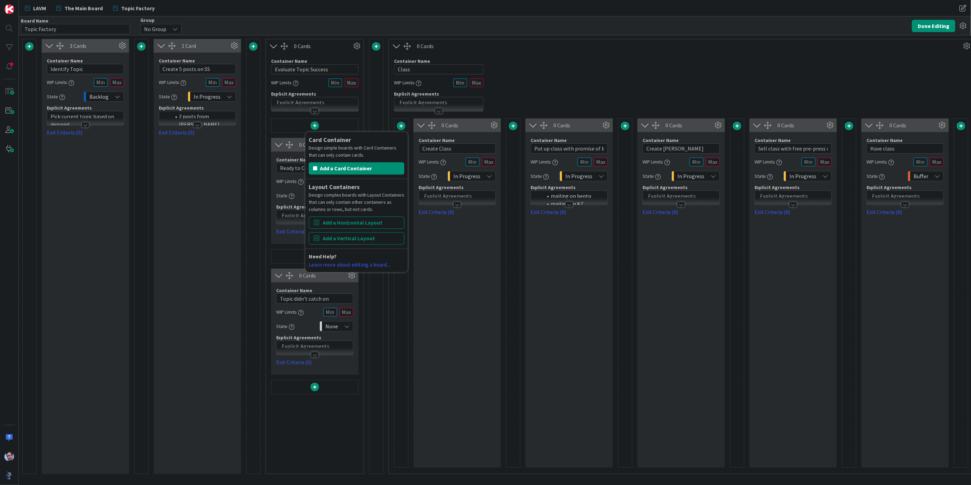
click at [480, 238] on div "0 Cards Container Name 12 / 64 Create Class WIP Limits State In Progress Explic…" at bounding box center [456, 292] width 87 height 349
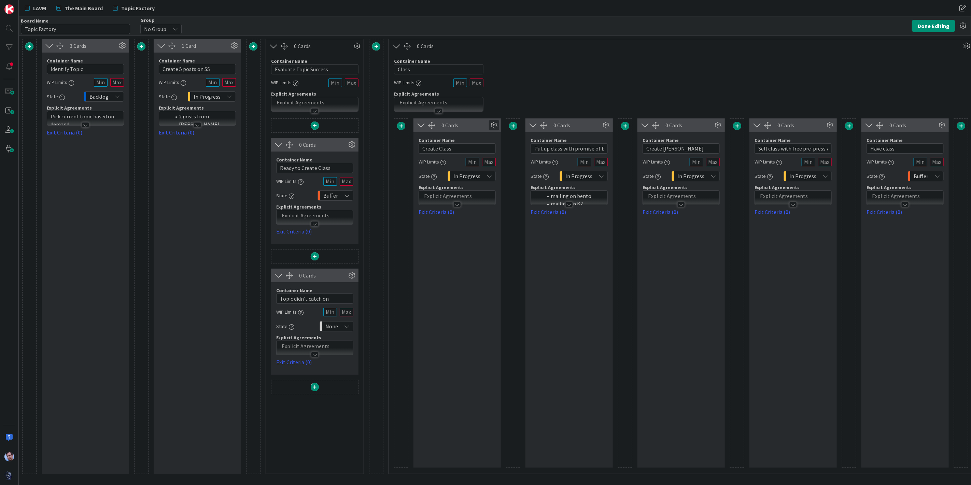
click at [491, 123] on icon at bounding box center [494, 125] width 10 height 10
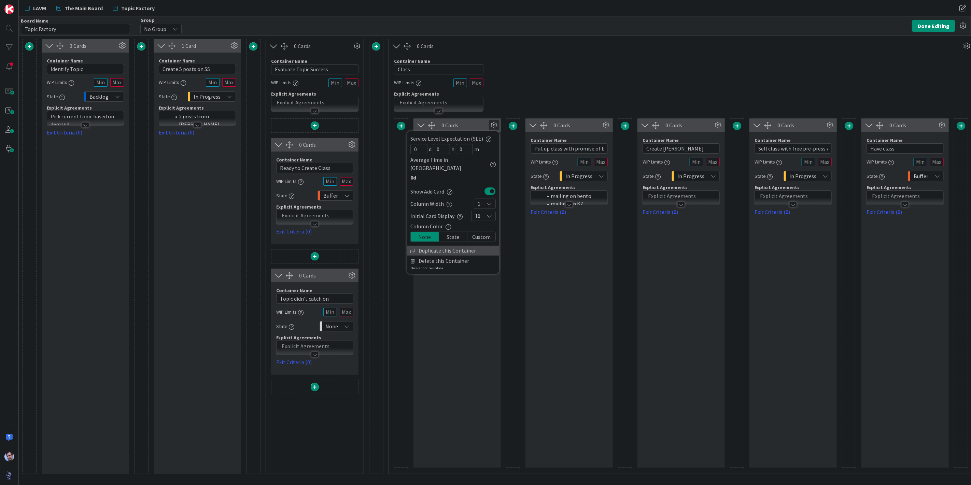
click at [440, 246] on link "Duplicate this Container" at bounding box center [453, 251] width 92 height 10
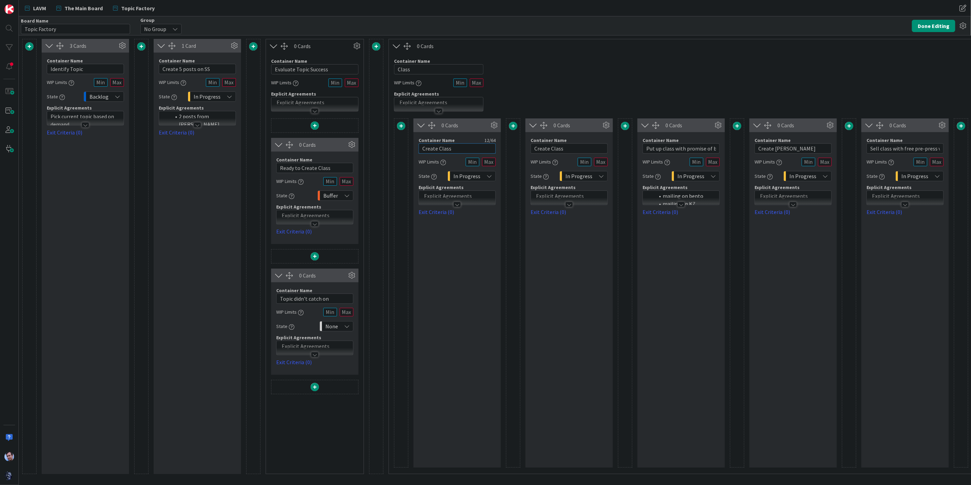
click at [455, 151] on input "Create Class" at bounding box center [457, 148] width 77 height 10
click at [522, 77] on div "Container Name 5 / 64 Class WIP Limits Explicit Agreements" at bounding box center [737, 82] width 696 height 59
click at [936, 28] on button "Done Editing" at bounding box center [933, 26] width 43 height 12
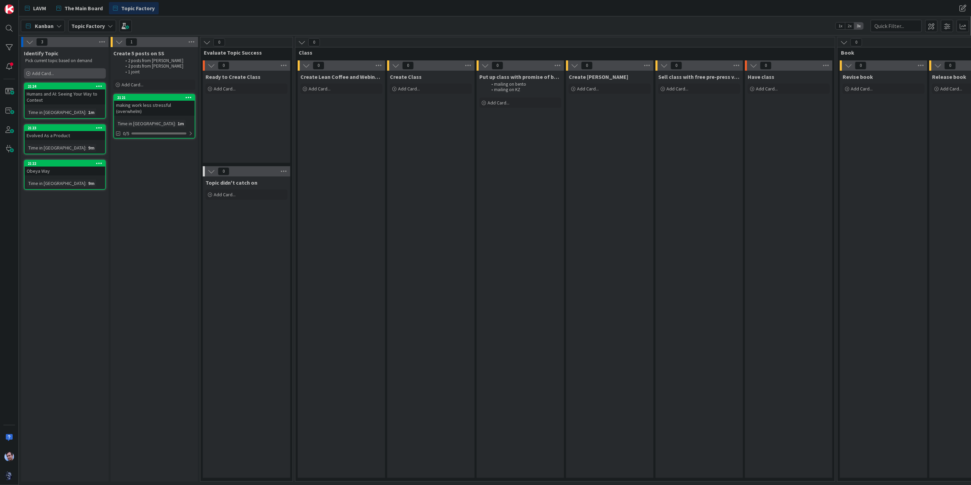
click at [58, 71] on div "Add Card..." at bounding box center [65, 73] width 82 height 10
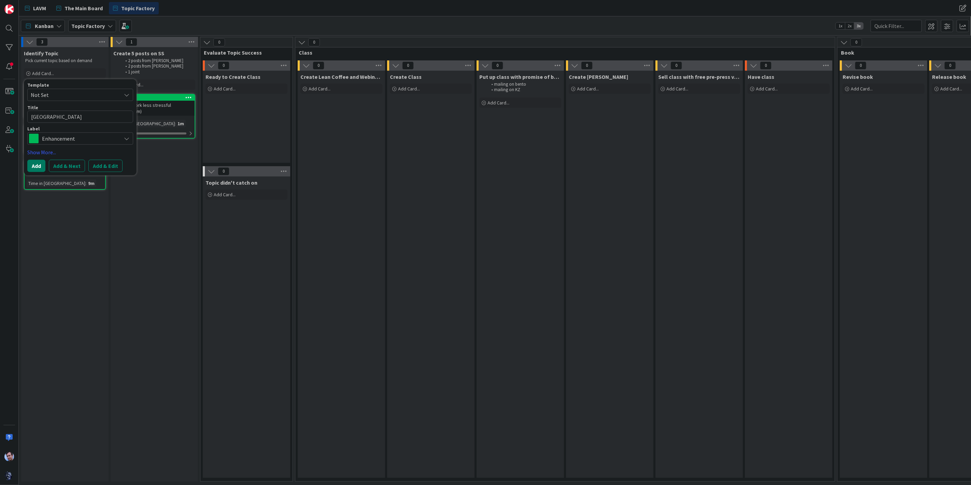
click at [31, 166] on button "Add" at bounding box center [36, 166] width 18 height 12
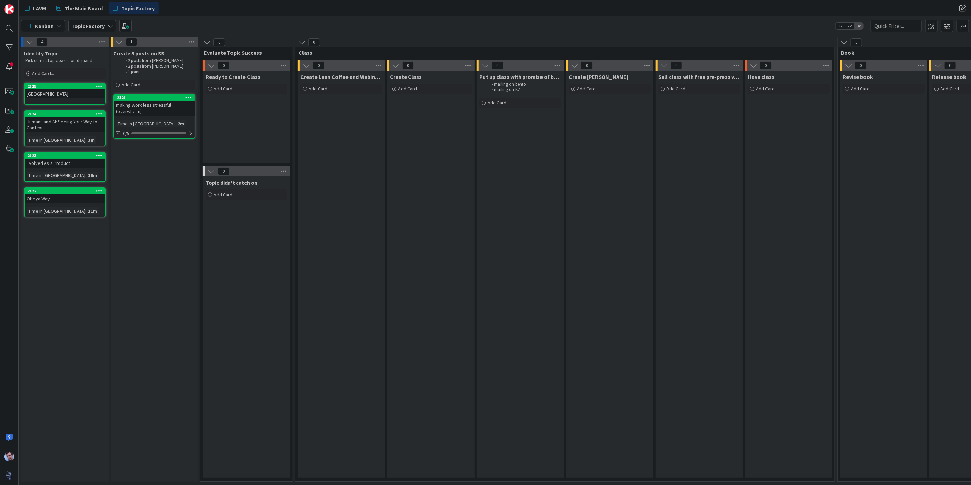
click at [73, 93] on div "[GEOGRAPHIC_DATA]" at bounding box center [65, 93] width 81 height 9
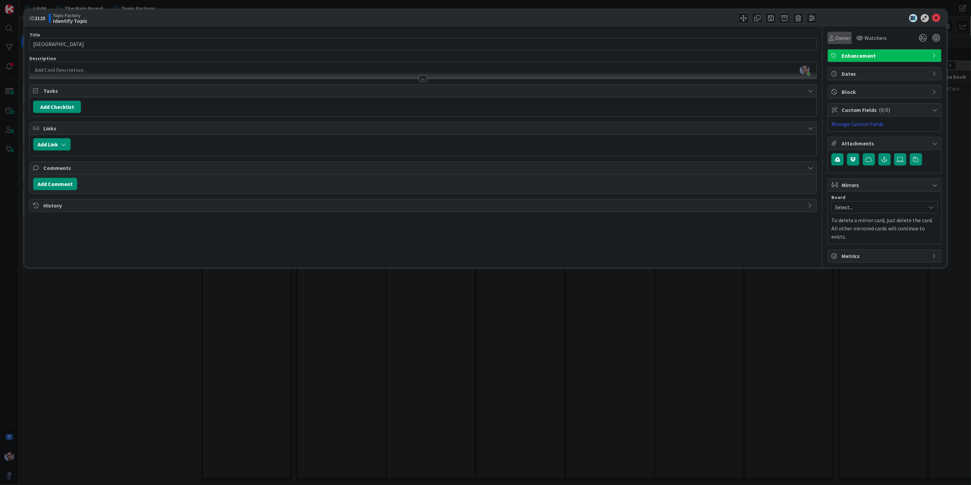
click at [844, 37] on span "Owner" at bounding box center [842, 38] width 15 height 8
click at [833, 125] on span at bounding box center [833, 124] width 5 height 10
click at [937, 16] on icon at bounding box center [936, 18] width 8 height 8
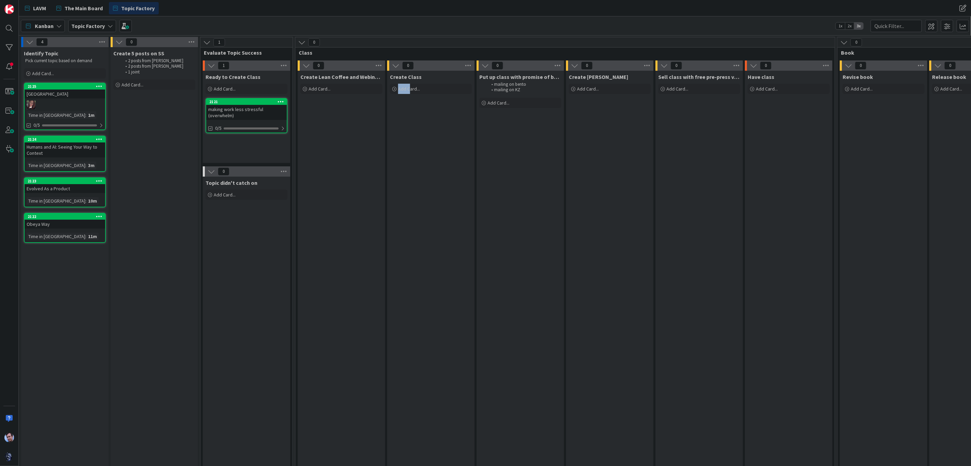
click at [408, 238] on div "Create Class Add Card..." at bounding box center [430, 273] width 87 height 404
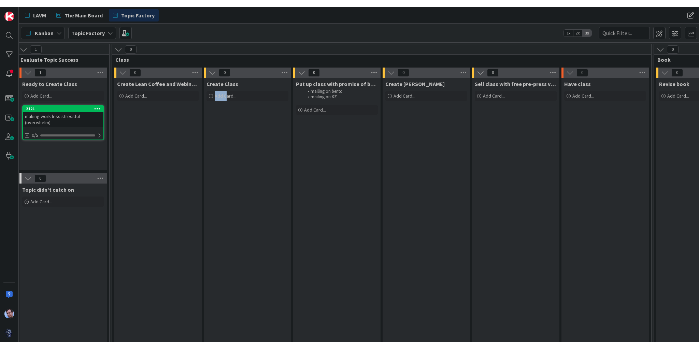
scroll to position [0, 182]
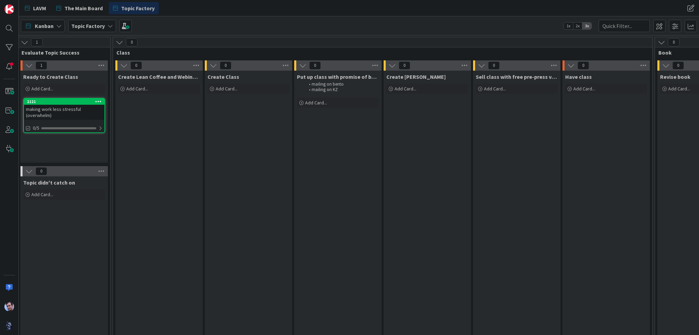
click at [168, 77] on span "Create Lean Coffee and Webinar and Workshop" at bounding box center [159, 76] width 82 height 7
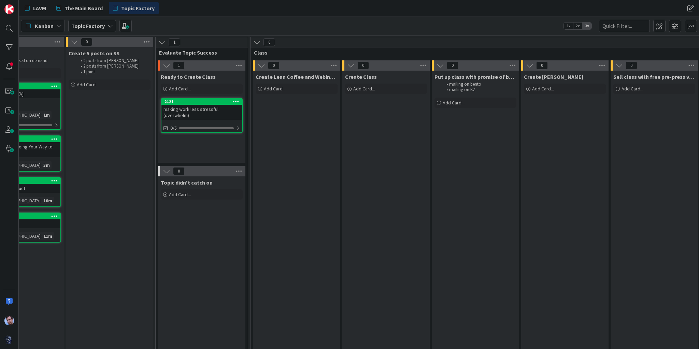
scroll to position [0, 0]
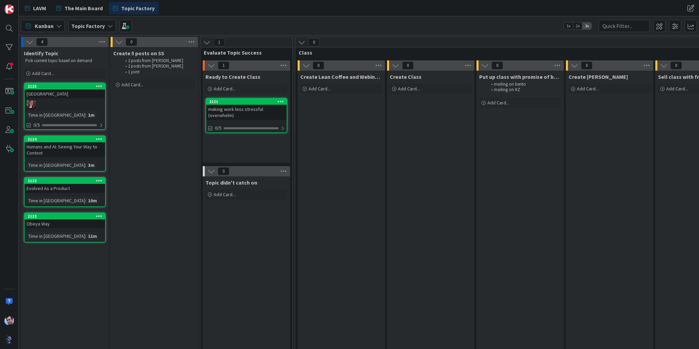
click at [364, 13] on div "LAVM The Main Board Topic Factory" at bounding box center [220, 8] width 398 height 12
click at [167, 42] on div "0" at bounding box center [154, 42] width 87 height 10
click at [659, 26] on span at bounding box center [659, 26] width 12 height 12
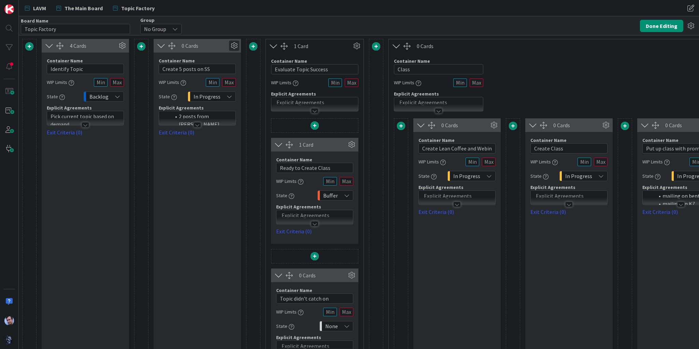
click at [232, 44] on icon at bounding box center [234, 46] width 10 height 10
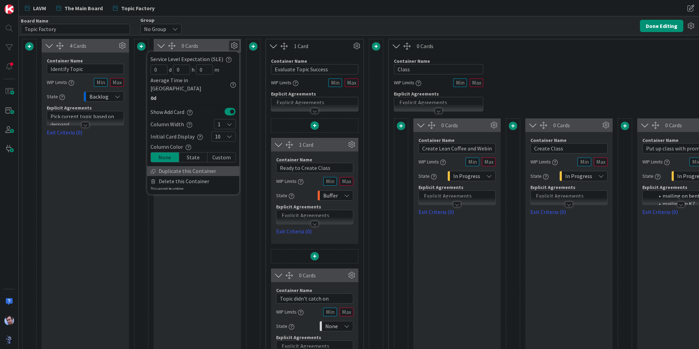
click at [166, 166] on link "Duplicate this Container" at bounding box center [193, 171] width 92 height 10
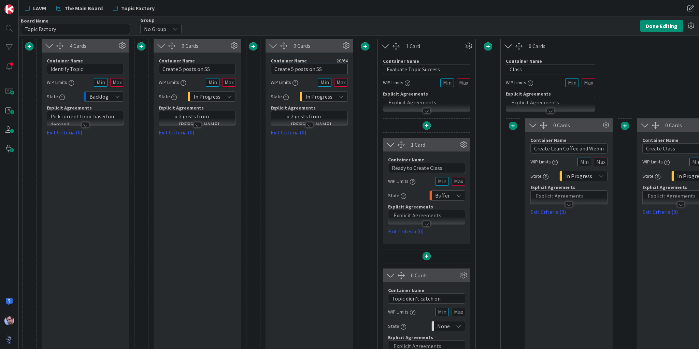
click at [295, 66] on input "Create 5 posts on SS" at bounding box center [309, 69] width 77 height 10
drag, startPoint x: 218, startPoint y: 68, endPoint x: 142, endPoint y: 60, distance: 75.9
click at [656, 28] on button "Done Editing" at bounding box center [661, 26] width 43 height 12
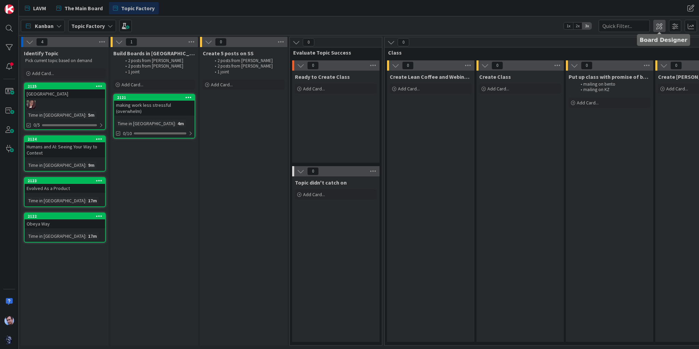
click at [661, 26] on span at bounding box center [659, 26] width 12 height 12
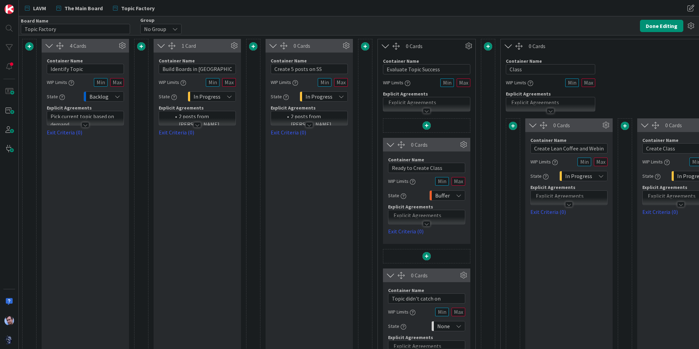
click at [399, 100] on p at bounding box center [427, 103] width 80 height 8
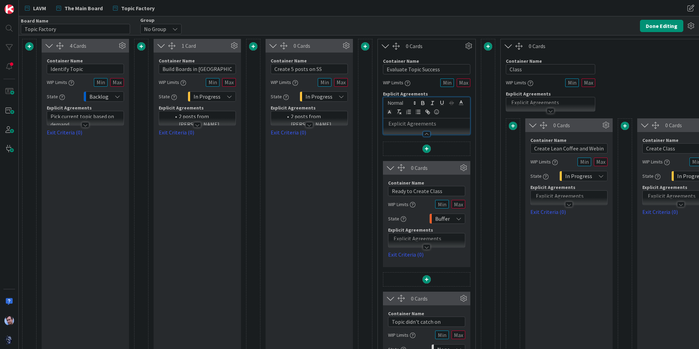
click at [397, 121] on p at bounding box center [427, 124] width 80 height 8
click at [566, 203] on div at bounding box center [569, 204] width 8 height 5
click at [545, 221] on div at bounding box center [569, 224] width 76 height 7
click at [568, 203] on div at bounding box center [569, 204] width 8 height 5
click at [548, 217] on p at bounding box center [569, 217] width 70 height 8
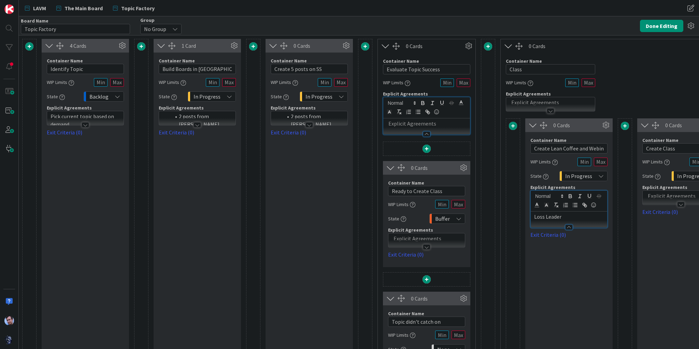
click at [583, 251] on div "0 Cards Container Name 43 / 64 Create Lean Coffee and Webinar and Workshop WIP …" at bounding box center [568, 264] width 87 height 293
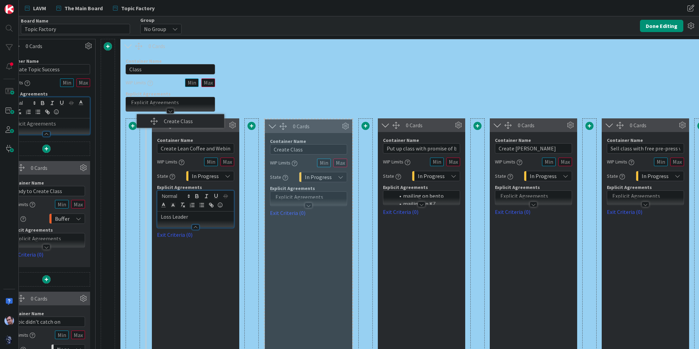
scroll to position [0, 378]
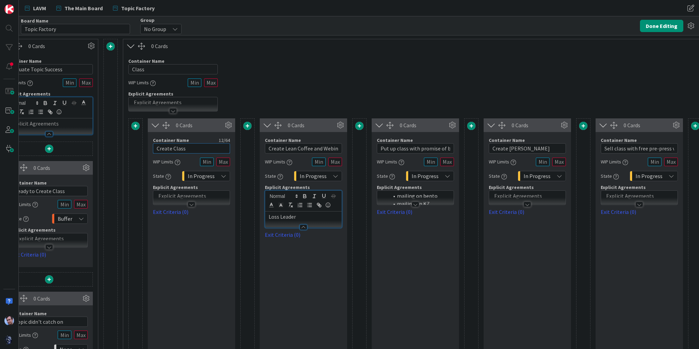
click at [186, 148] on input "Create Class" at bounding box center [191, 148] width 77 height 10
click at [425, 146] on input "Put up class with promise of book" at bounding box center [415, 148] width 77 height 10
click at [201, 199] on div at bounding box center [191, 201] width 76 height 7
click at [177, 217] on p at bounding box center [192, 217] width 70 height 8
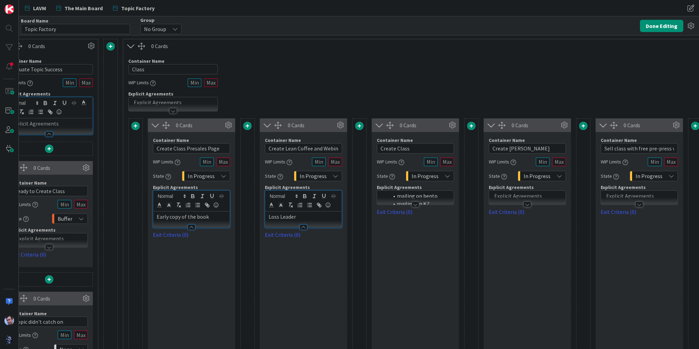
click at [449, 226] on div "0 Cards Container Name 12 / 64 Create Class WIP Limits State In Progress Explic…" at bounding box center [415, 264] width 87 height 293
click at [655, 28] on button "Done Editing" at bounding box center [661, 26] width 43 height 12
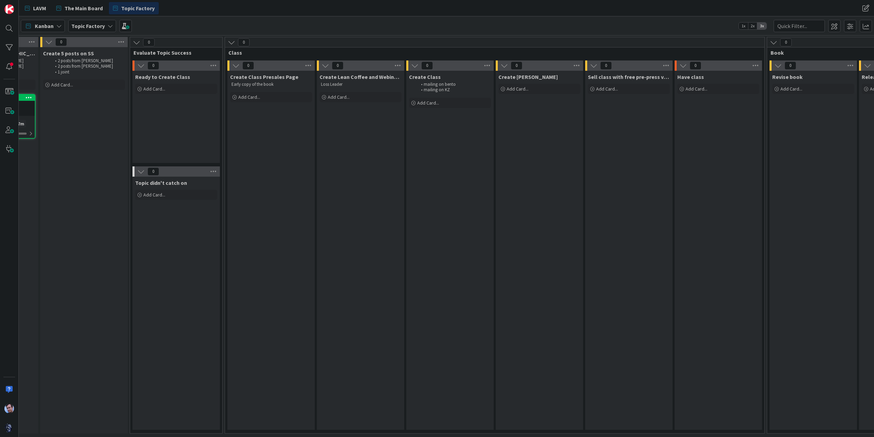
scroll to position [0, 164]
click at [75, 4] on span "The Main Board" at bounding box center [84, 8] width 38 height 8
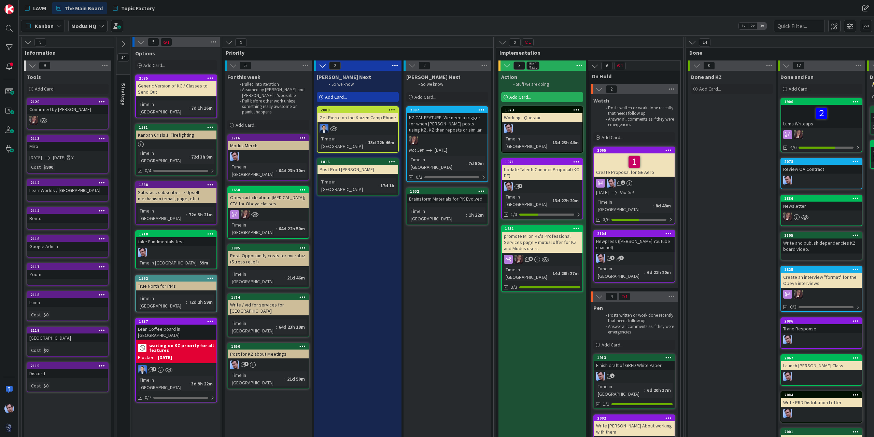
click at [533, 98] on div "Add Card..." at bounding box center [542, 97] width 82 height 10
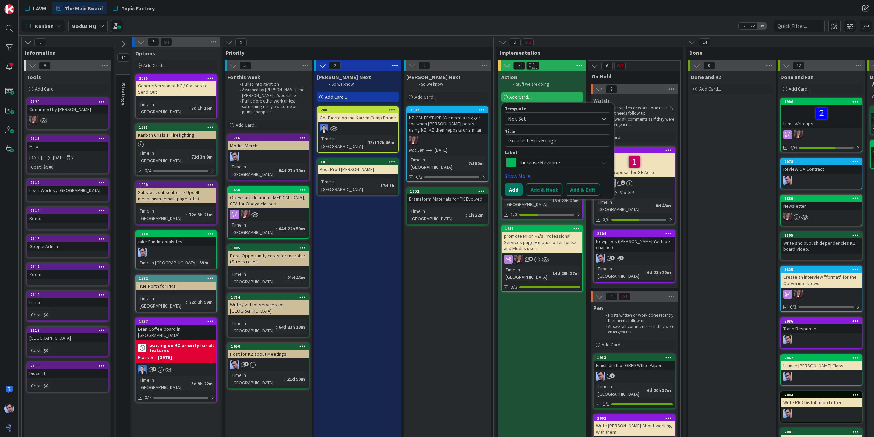
click at [513, 188] on button "Add" at bounding box center [514, 189] width 18 height 12
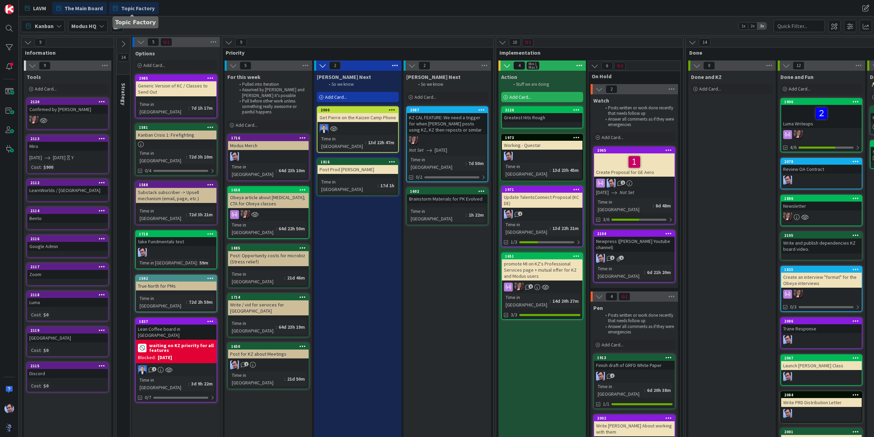
click at [135, 6] on span "Topic Factory" at bounding box center [137, 8] width 33 height 8
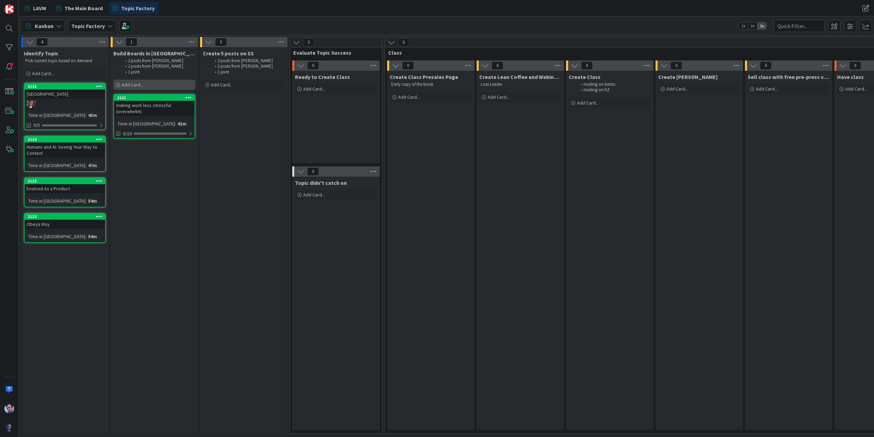
click at [128, 85] on span "Add Card..." at bounding box center [133, 85] width 22 height 6
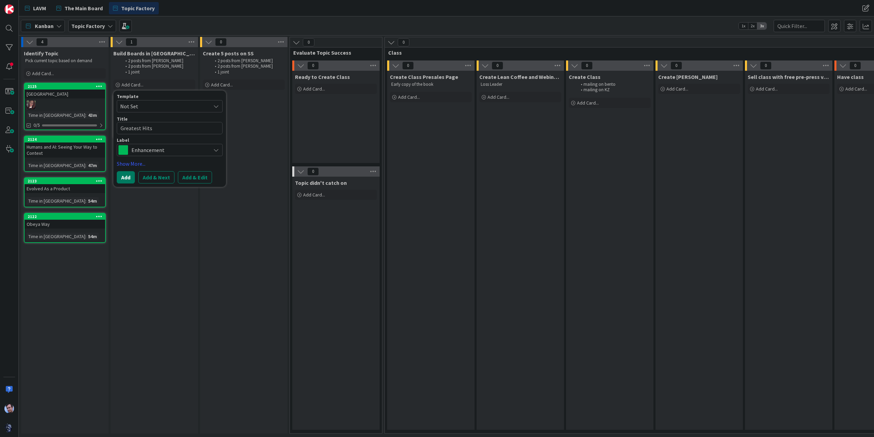
click at [128, 179] on button "Add" at bounding box center [126, 177] width 18 height 12
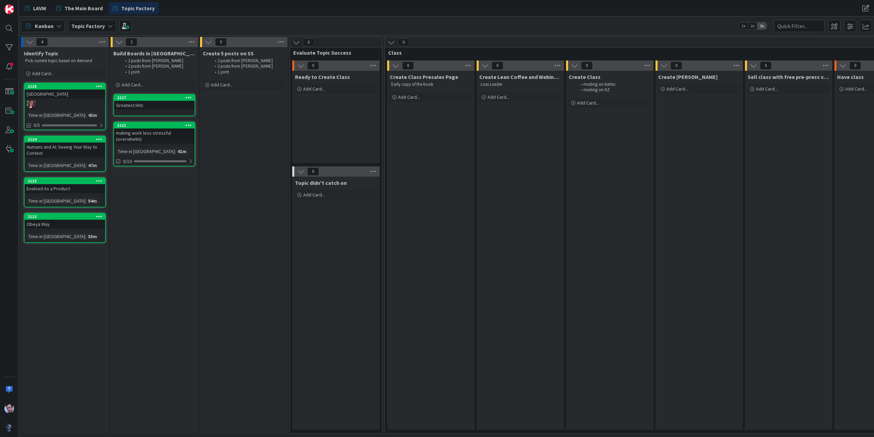
click at [166, 103] on div "Greatest Hits" at bounding box center [154, 105] width 81 height 9
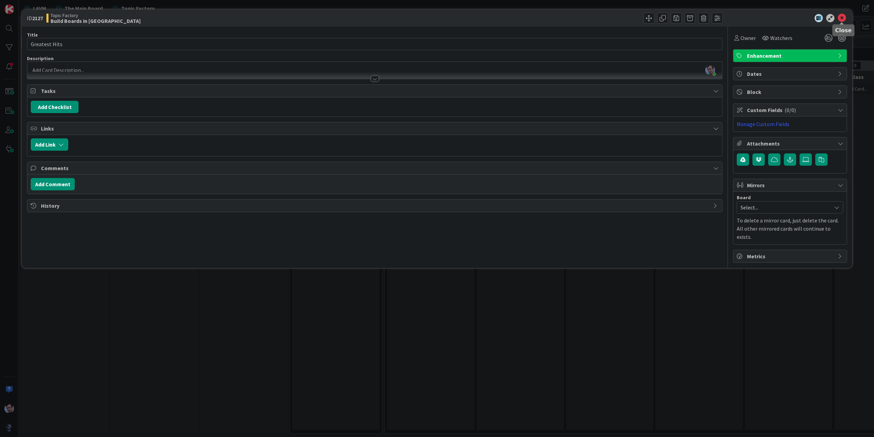
click at [845, 17] on icon at bounding box center [842, 18] width 8 height 8
